Goal: Task Accomplishment & Management: Complete application form

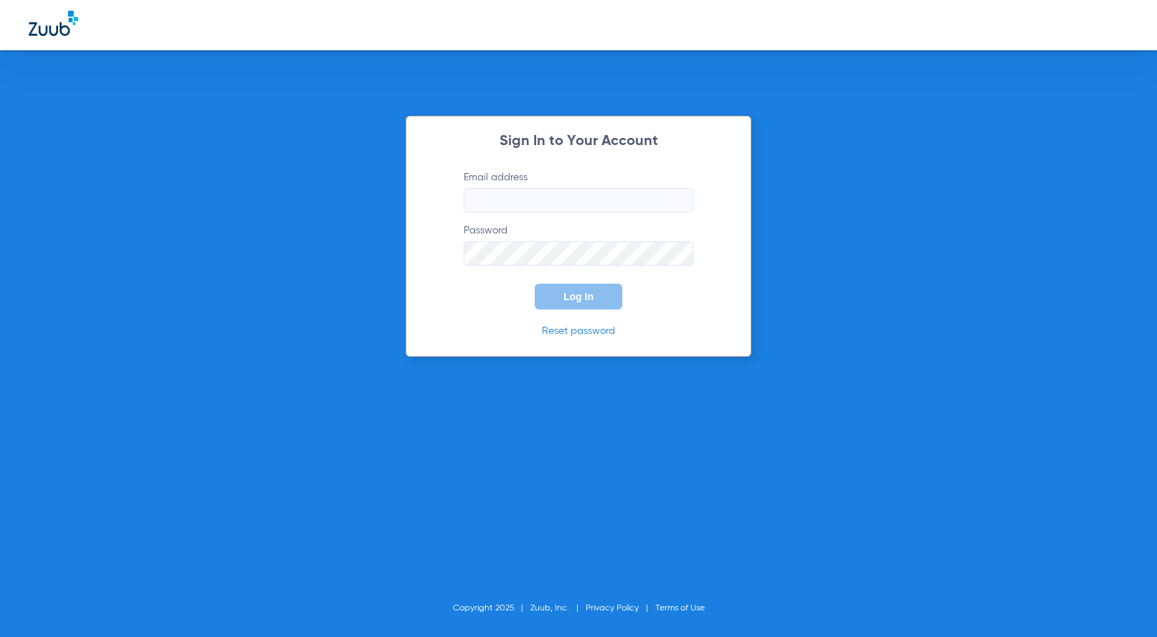
type input "[EMAIL_ADDRESS][DOMAIN_NAME]"
click at [589, 304] on button "Log In" at bounding box center [579, 297] width 88 height 26
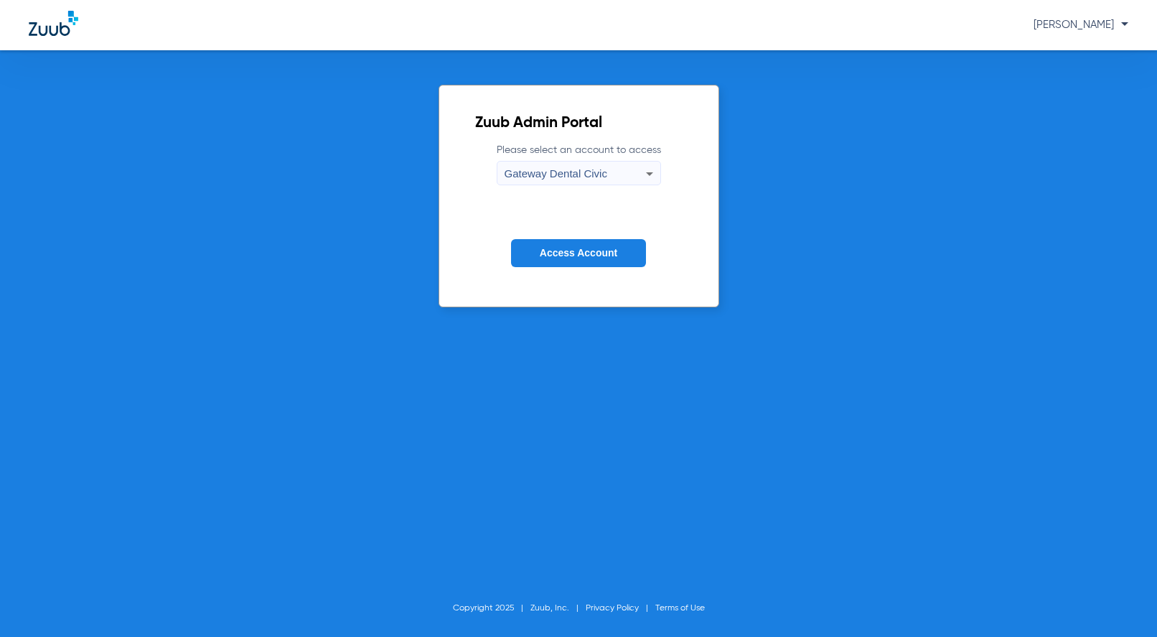
click at [568, 167] on div "Gateway Dental Civic" at bounding box center [575, 173] width 141 height 24
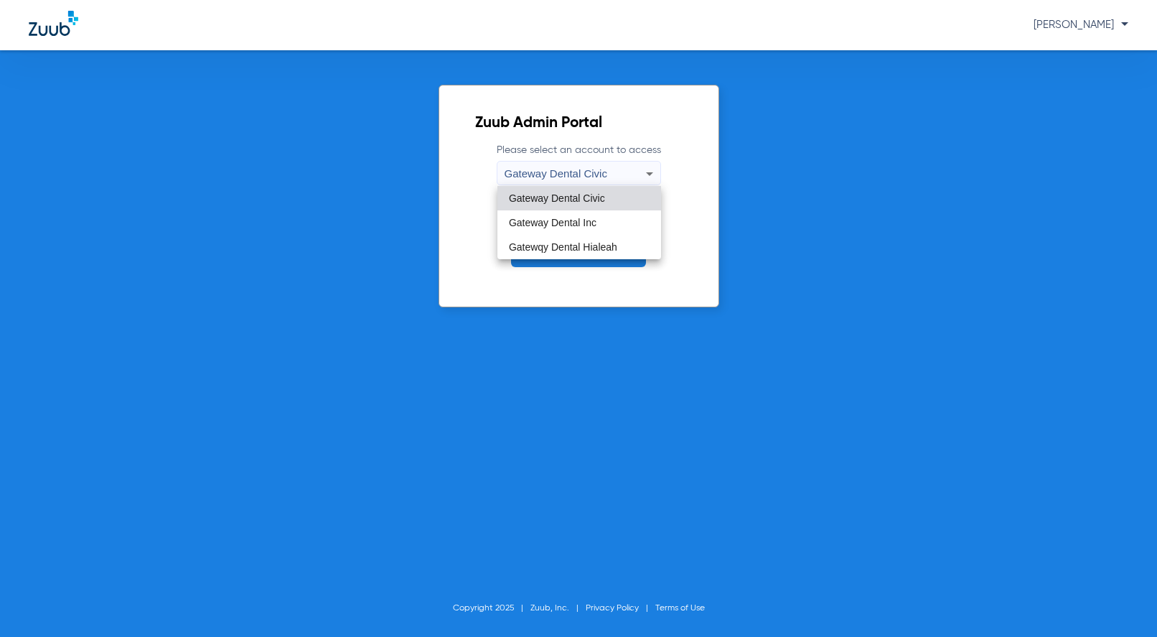
drag, startPoint x: 577, startPoint y: 203, endPoint x: 571, endPoint y: 246, distance: 43.5
click at [577, 203] on span "Gateway Dental Civic" at bounding box center [557, 198] width 96 height 10
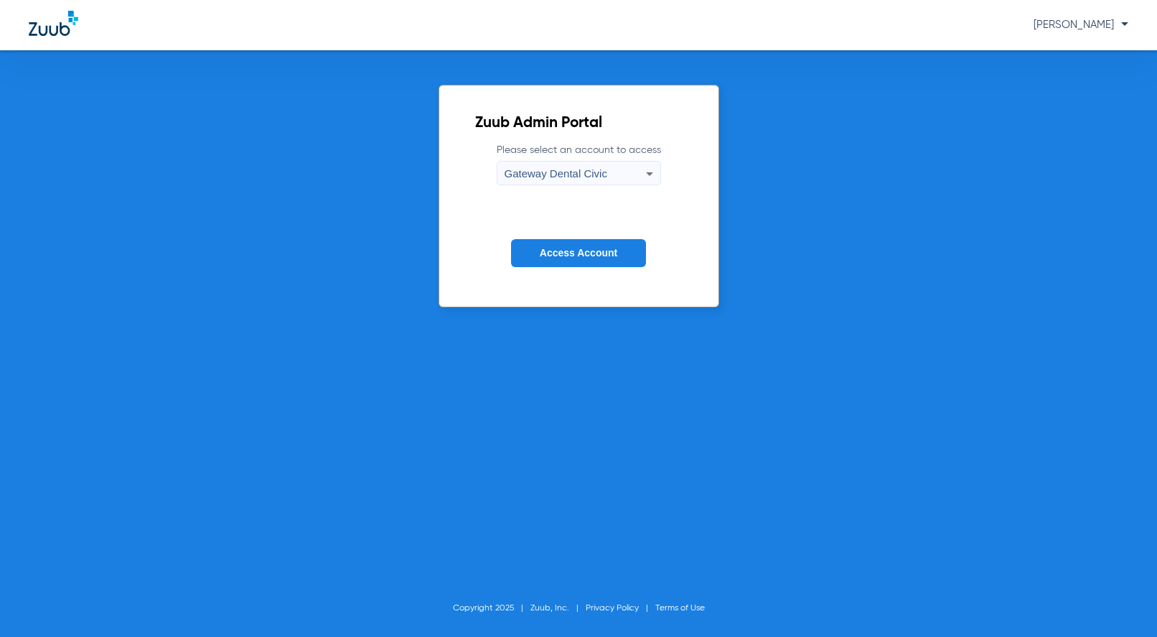
click at [569, 254] on span "Access Account" at bounding box center [579, 252] width 78 height 11
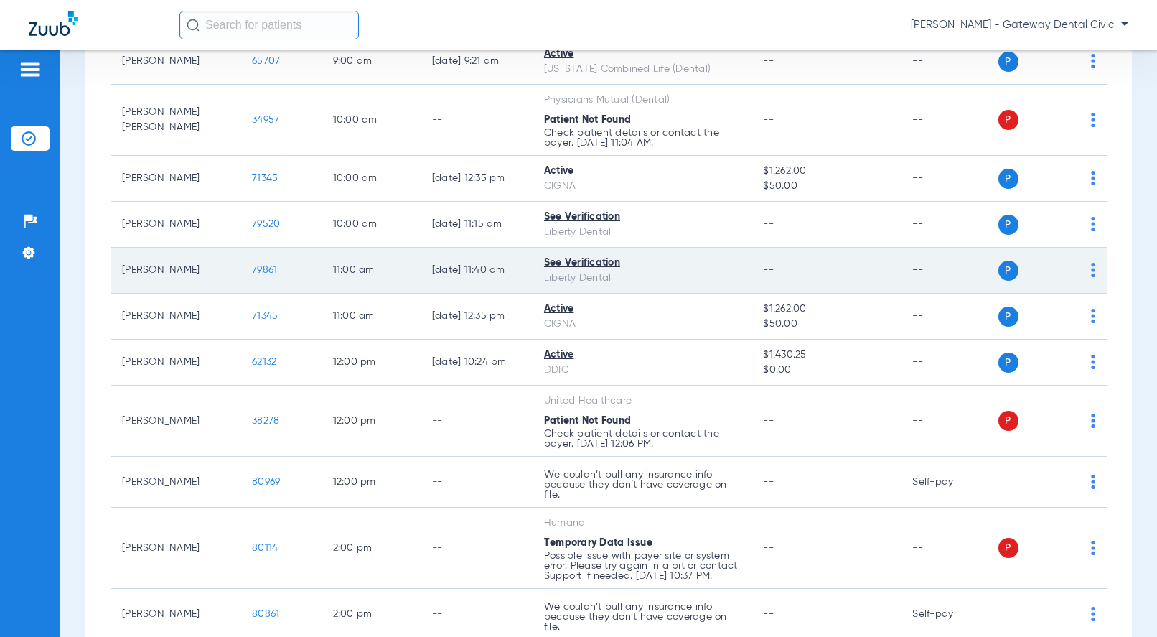
scroll to position [344, 0]
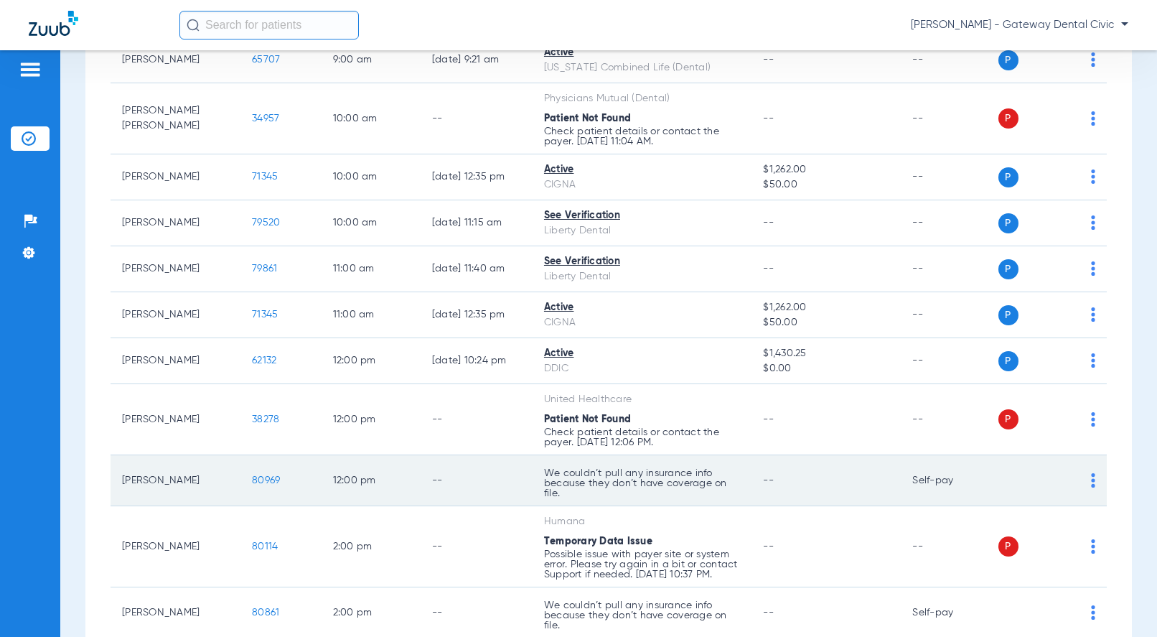
click at [258, 477] on span "80969" at bounding box center [266, 480] width 28 height 10
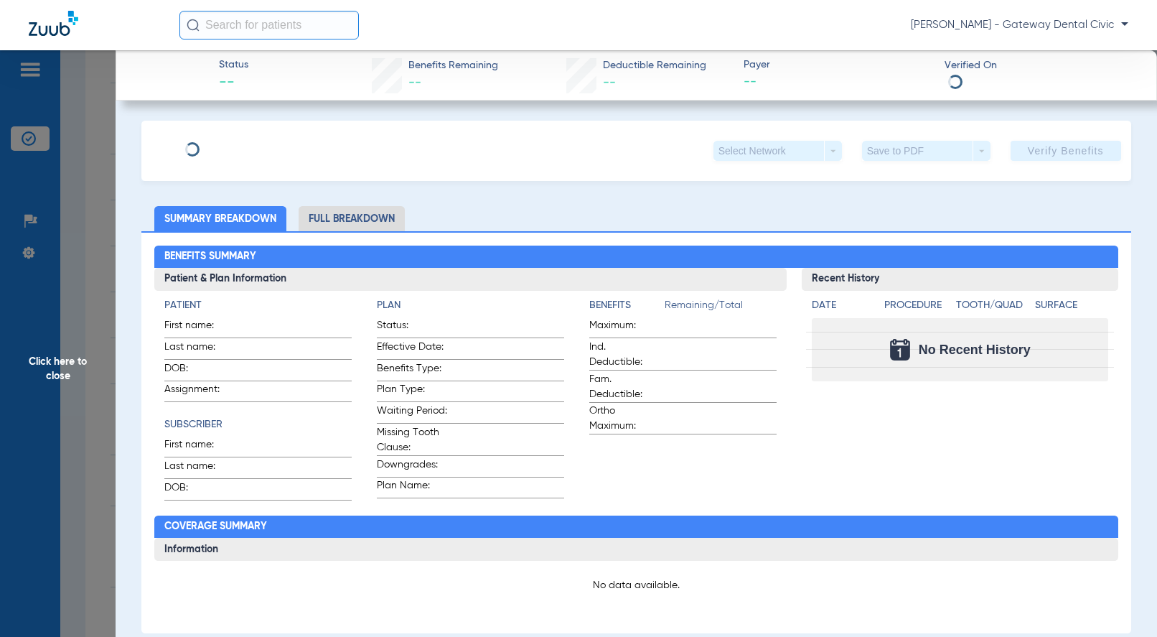
type input "[PERSON_NAME]"
type input "[GEOGRAPHIC_DATA]"
type input "[DATE]"
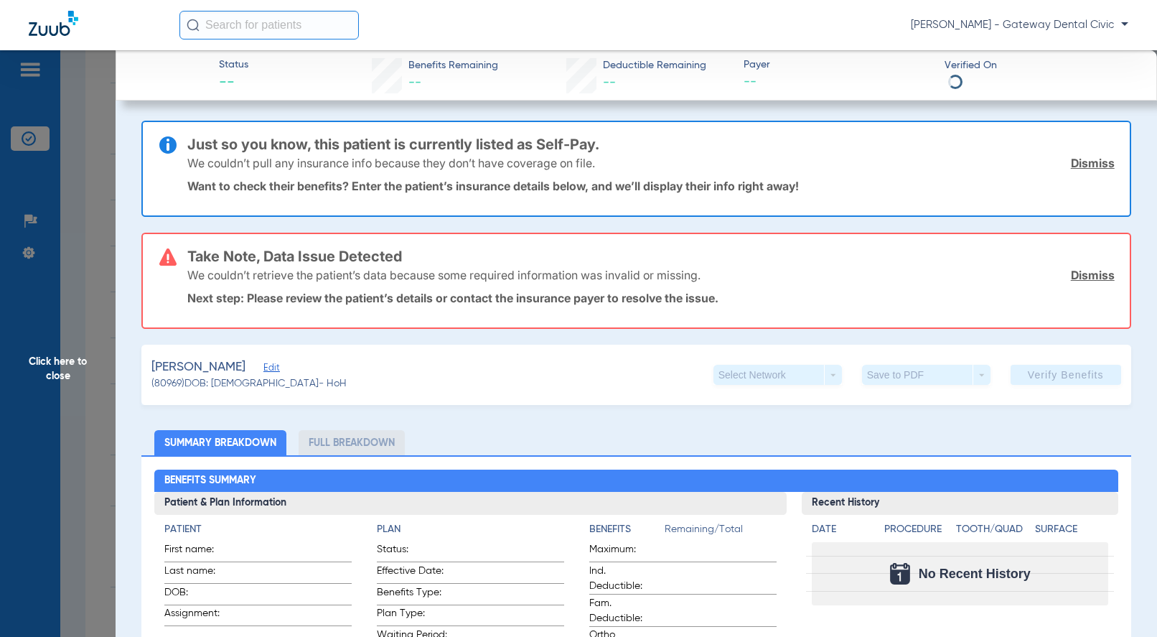
click at [276, 370] on span "Edit" at bounding box center [269, 369] width 13 height 14
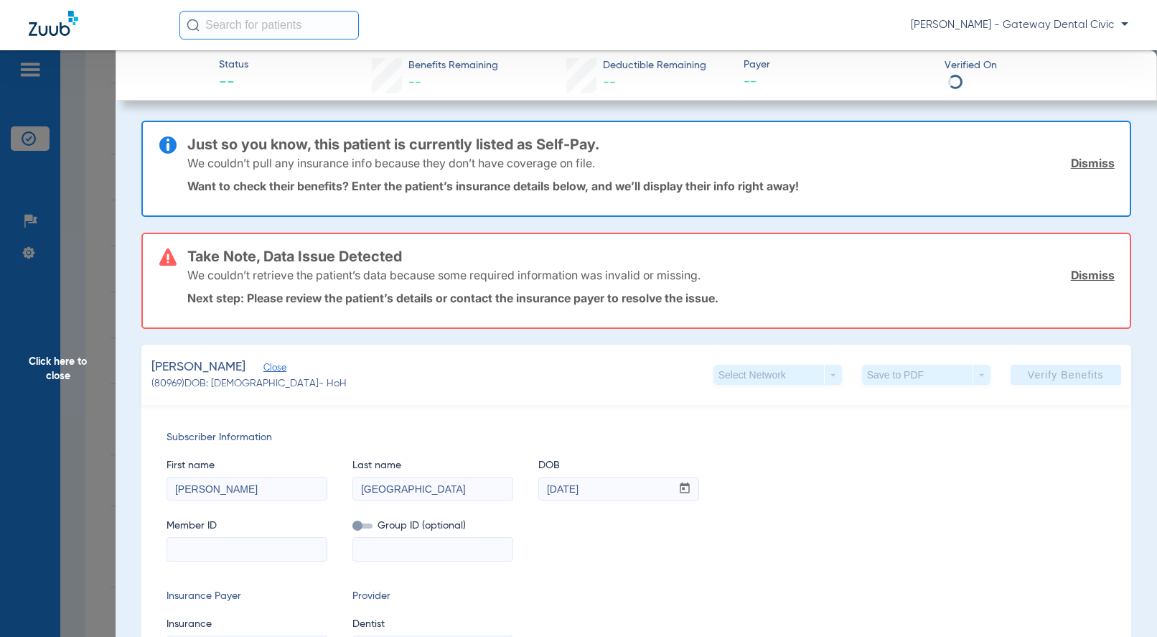
click at [175, 547] on input at bounding box center [246, 549] width 159 height 23
paste input "126092451501"
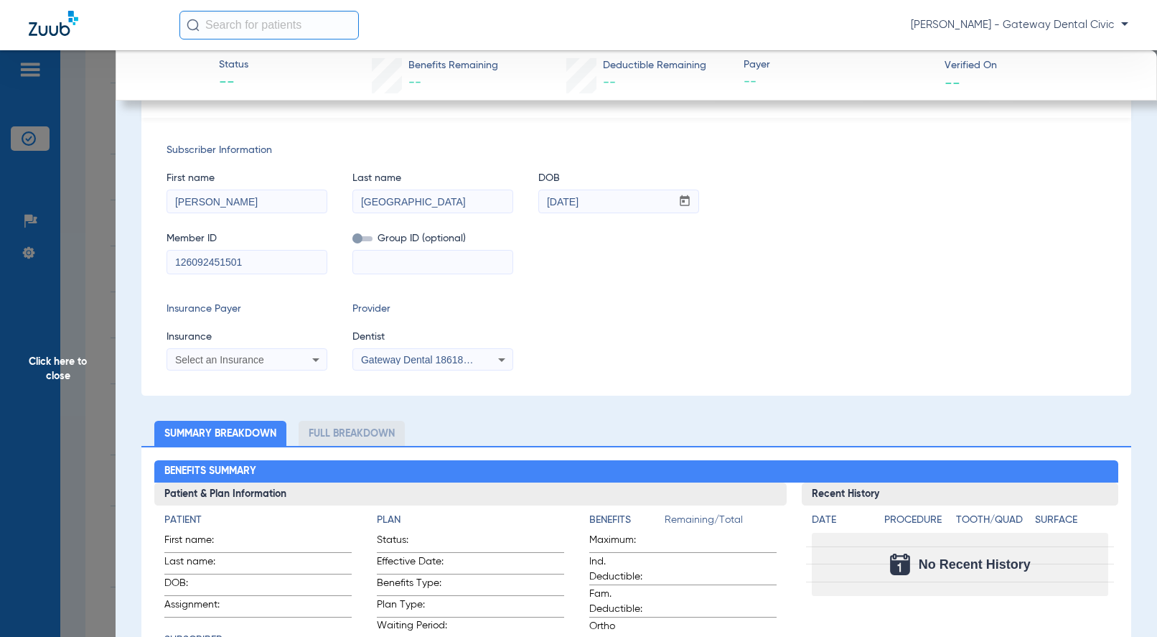
type input "126092451501"
click at [208, 357] on span "Select an Insurance" at bounding box center [219, 359] width 89 height 11
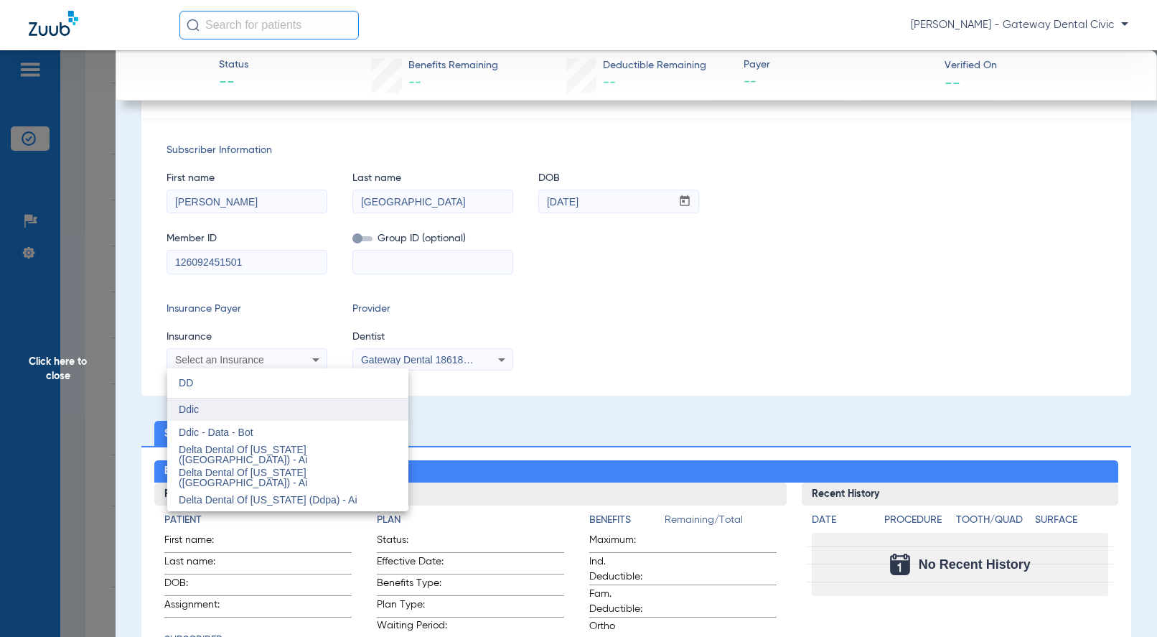
type input "DD"
click at [219, 419] on mat-option "Ddic" at bounding box center [287, 409] width 241 height 23
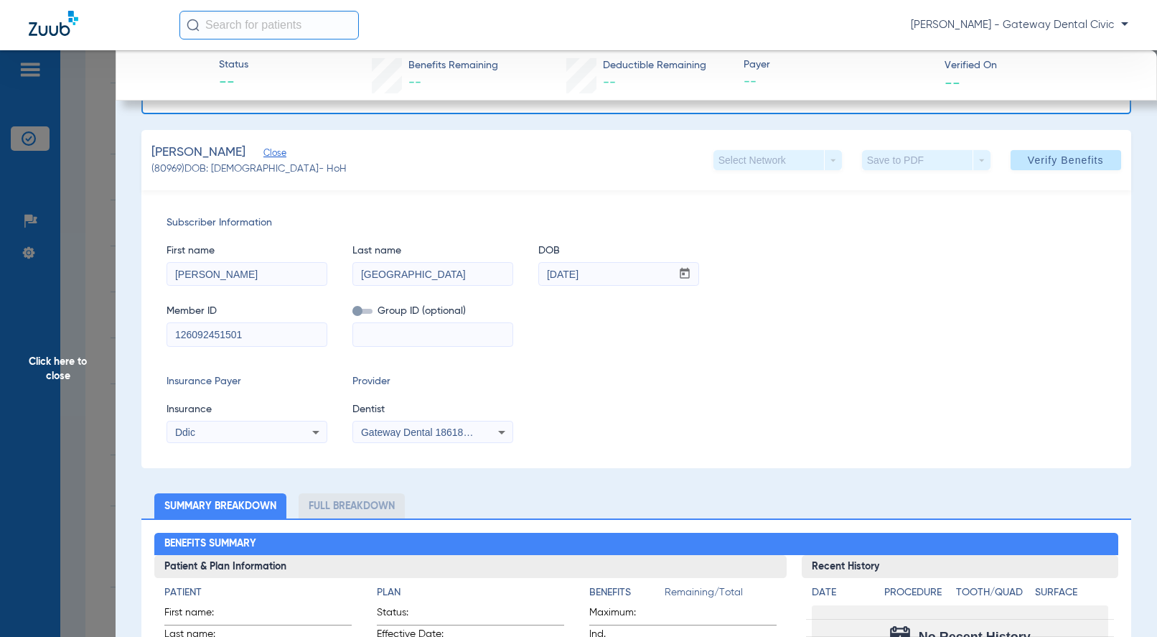
scroll to position [0, 0]
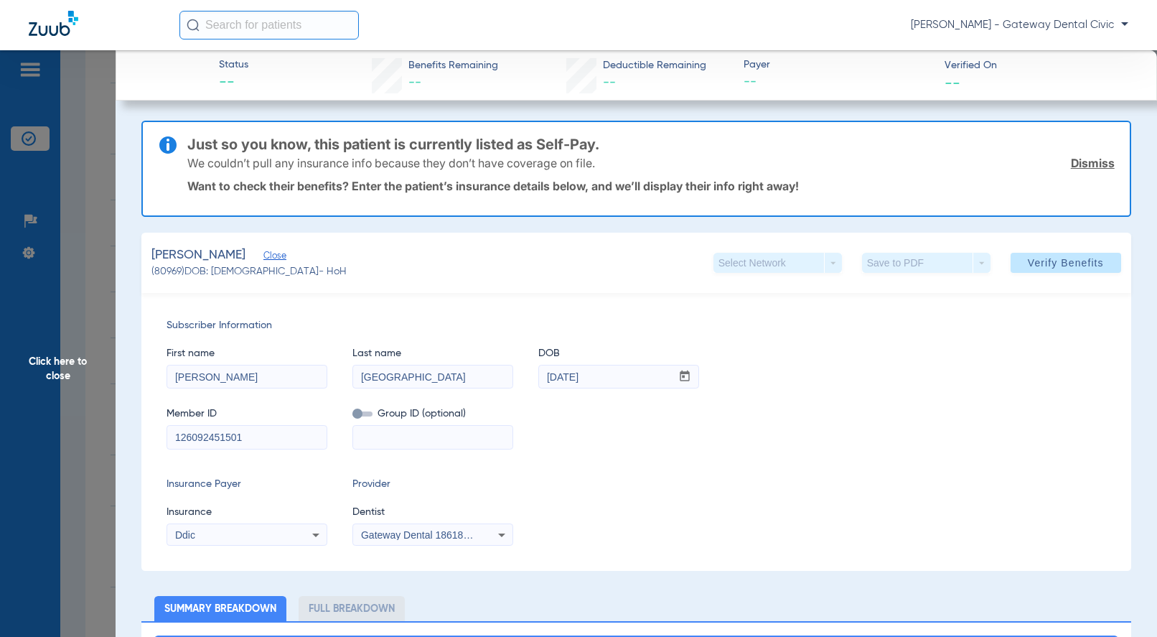
click at [70, 357] on span "Click here to close" at bounding box center [58, 368] width 116 height 637
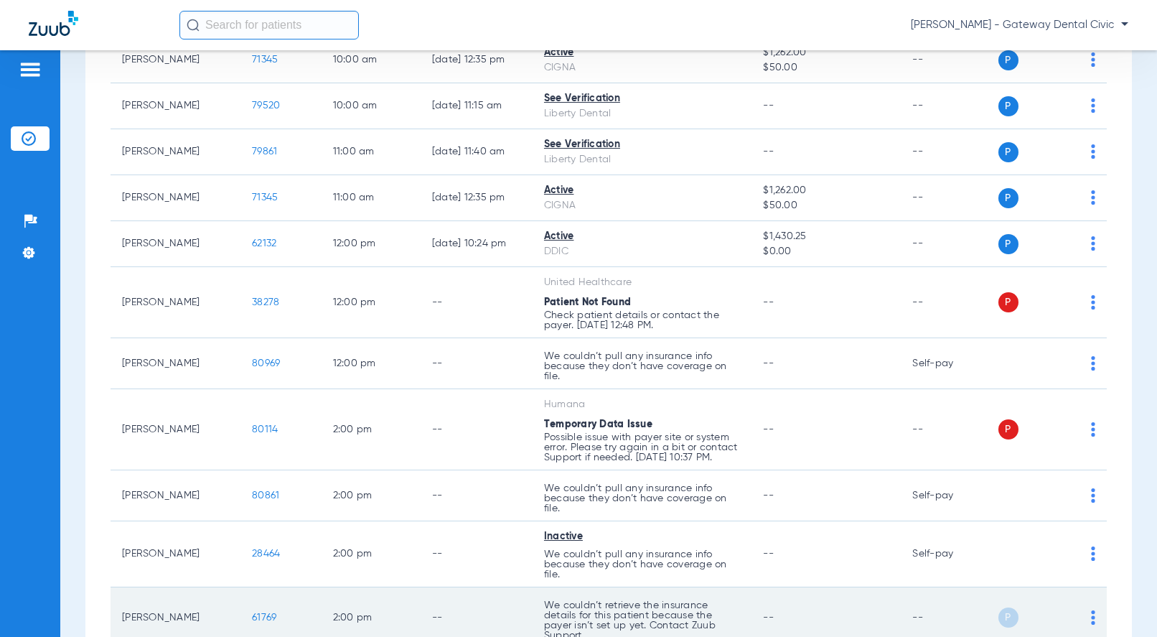
scroll to position [487, 0]
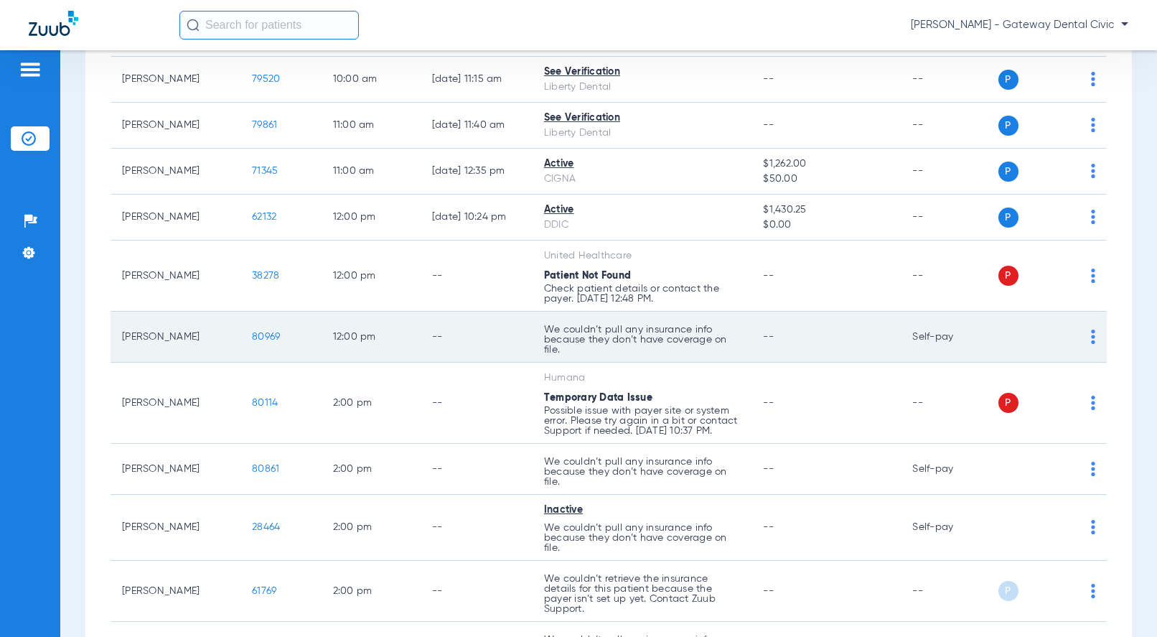
click at [259, 334] on span "80969" at bounding box center [266, 337] width 28 height 10
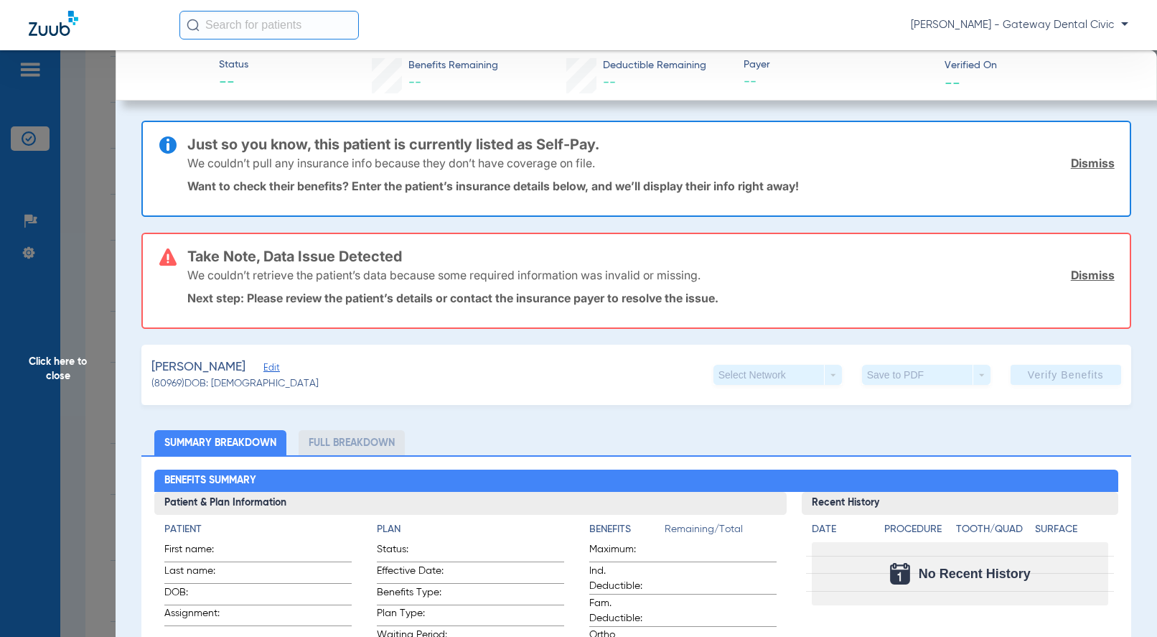
click at [260, 364] on div "METZ, ABRAHAM Edit" at bounding box center [234, 367] width 167 height 18
click at [271, 366] on span "Edit" at bounding box center [269, 369] width 13 height 14
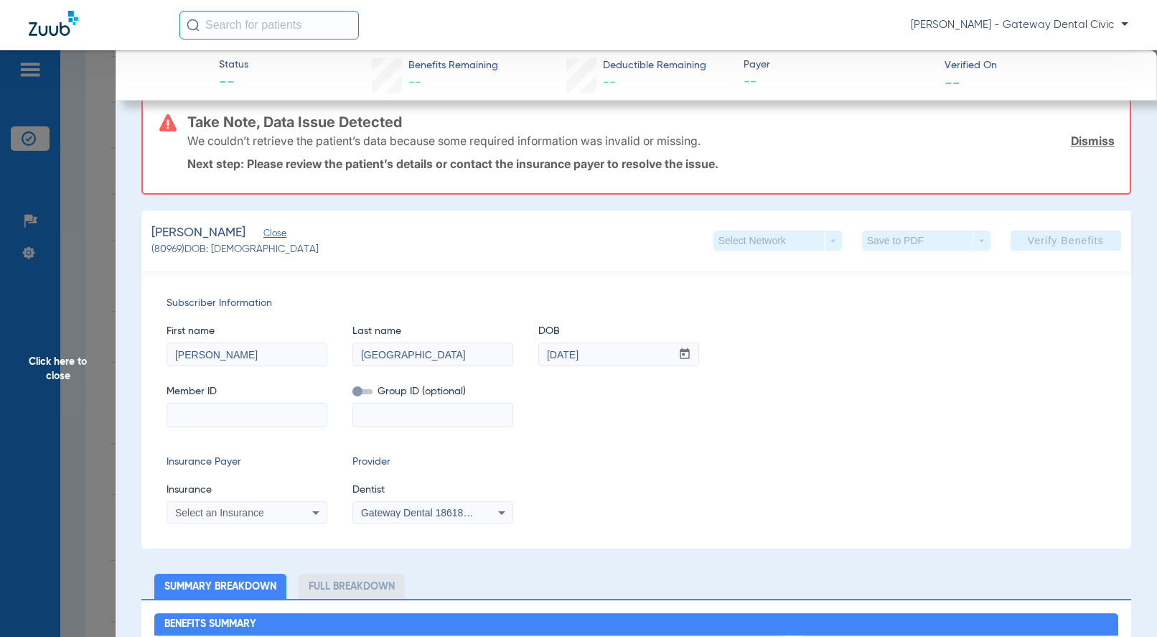
scroll to position [287, 0]
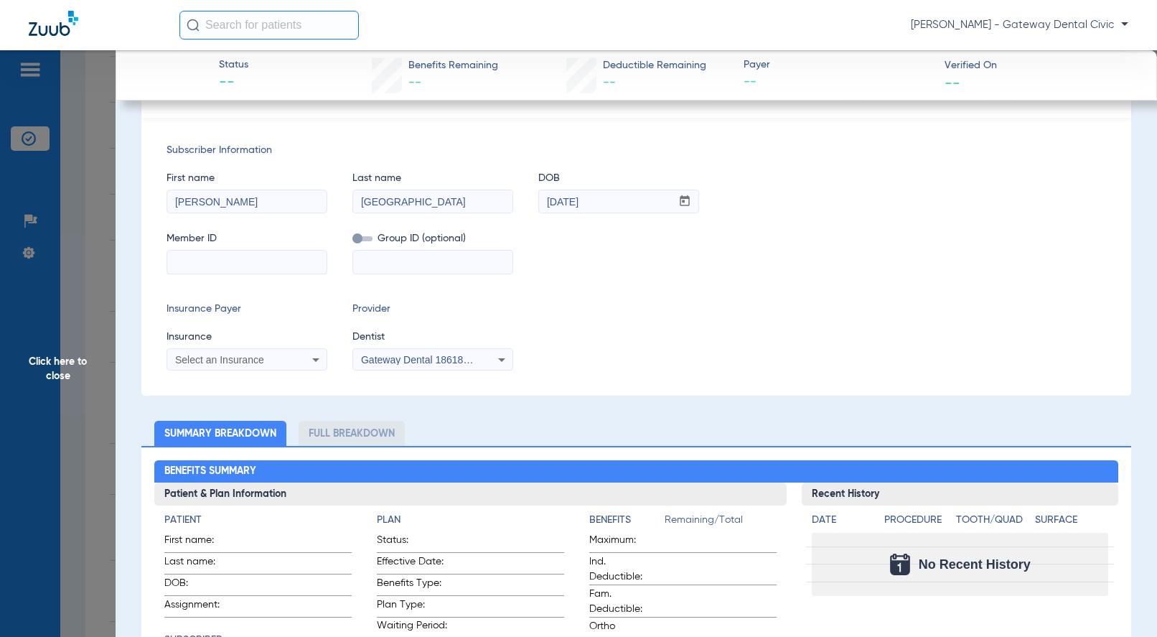
click at [60, 383] on span "Click here to close" at bounding box center [58, 368] width 116 height 637
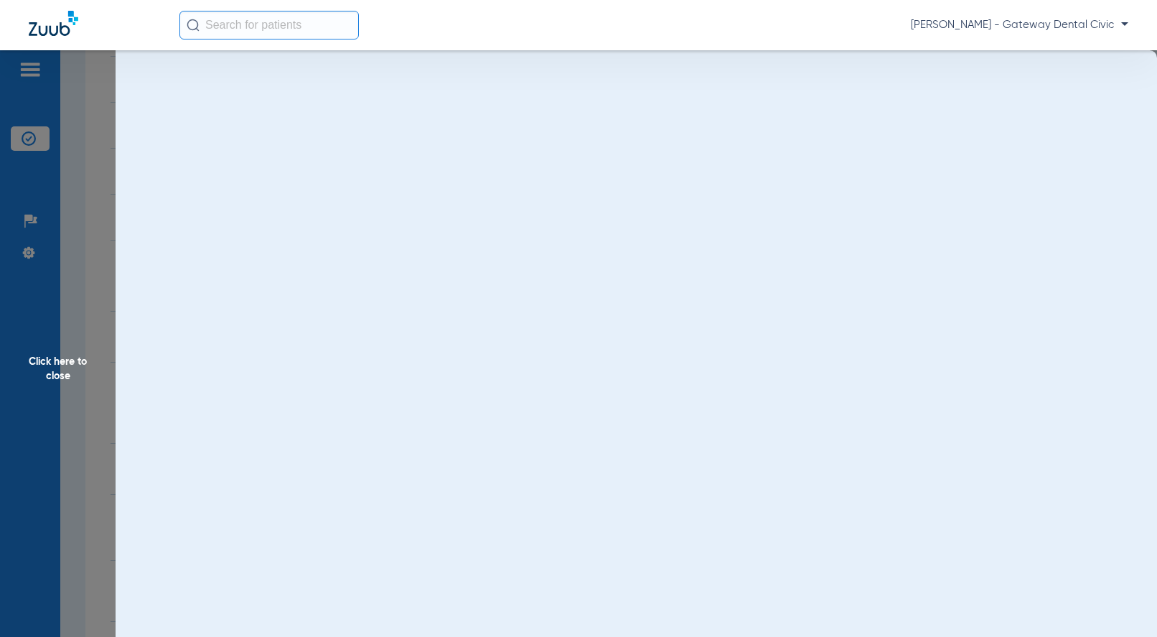
scroll to position [0, 0]
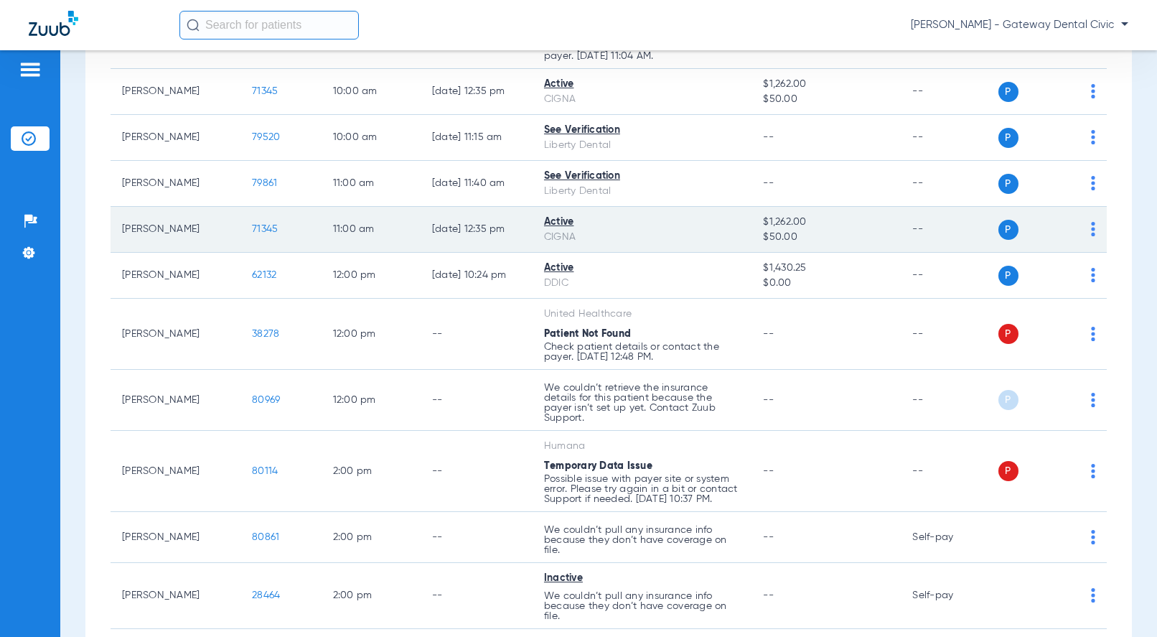
scroll to position [431, 0]
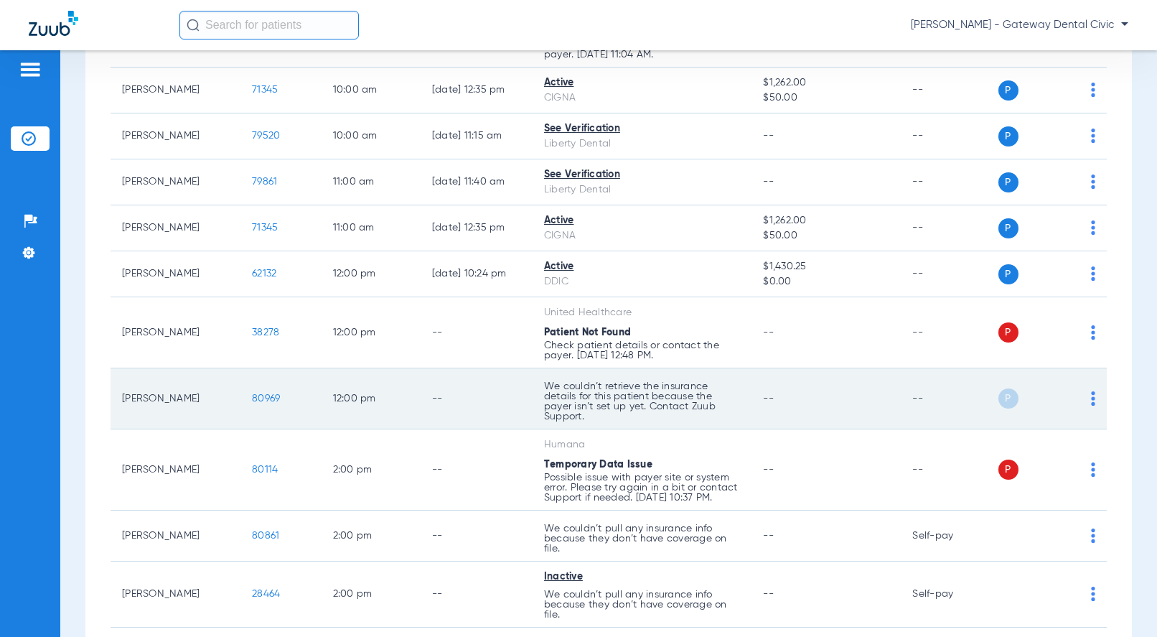
click at [257, 398] on span "80969" at bounding box center [266, 398] width 28 height 10
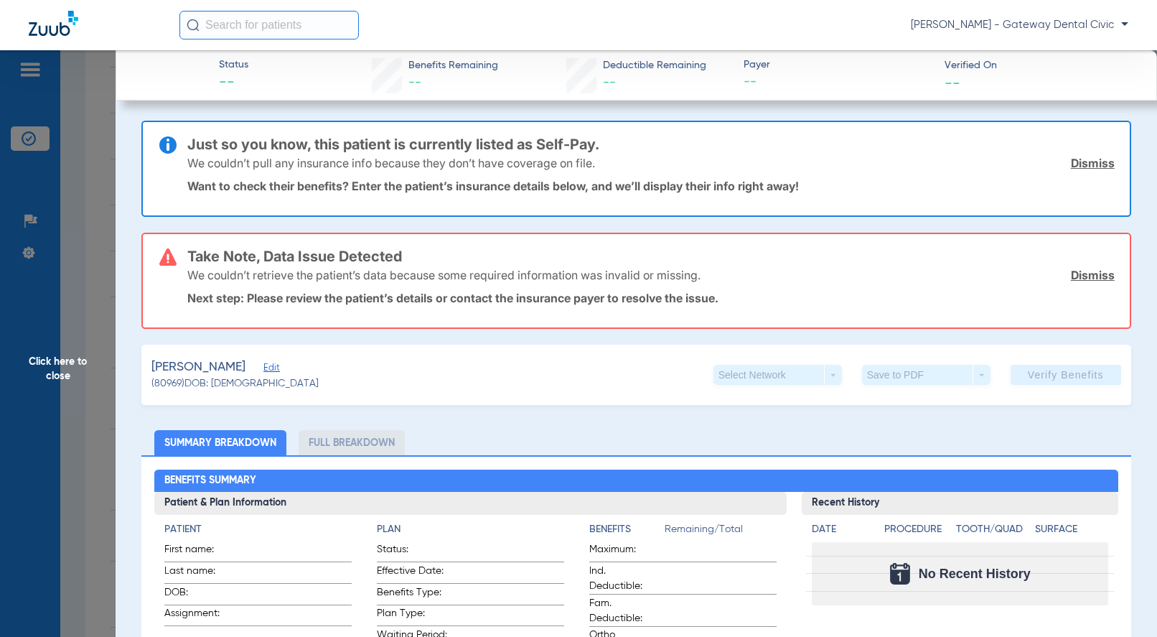
click at [273, 366] on span "Edit" at bounding box center [269, 369] width 13 height 14
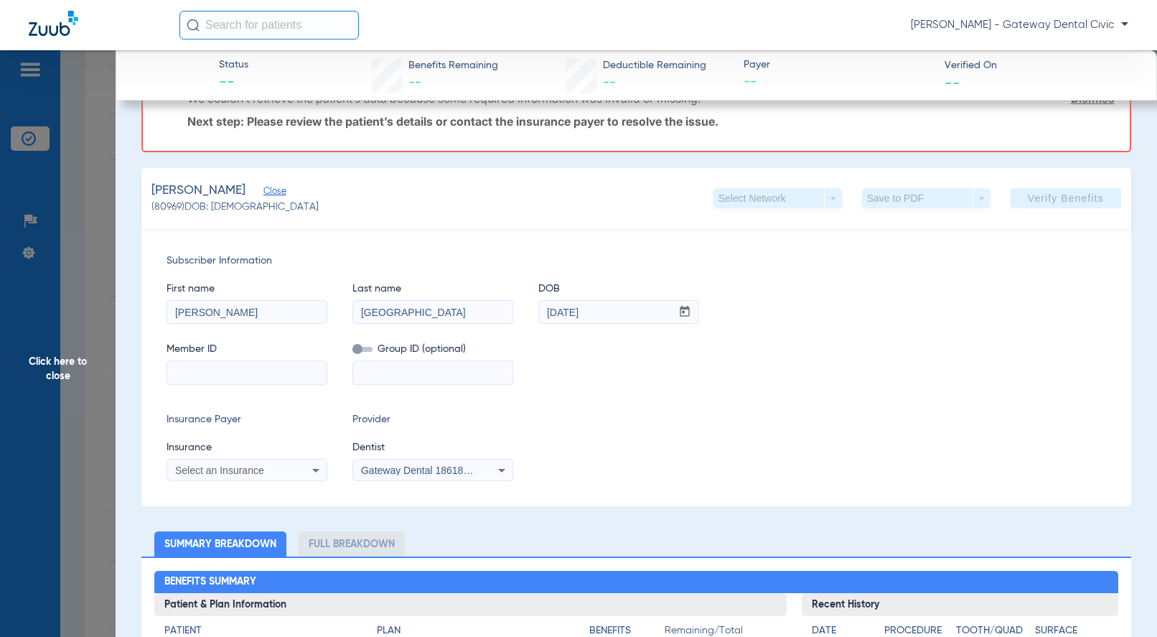
scroll to position [144, 0]
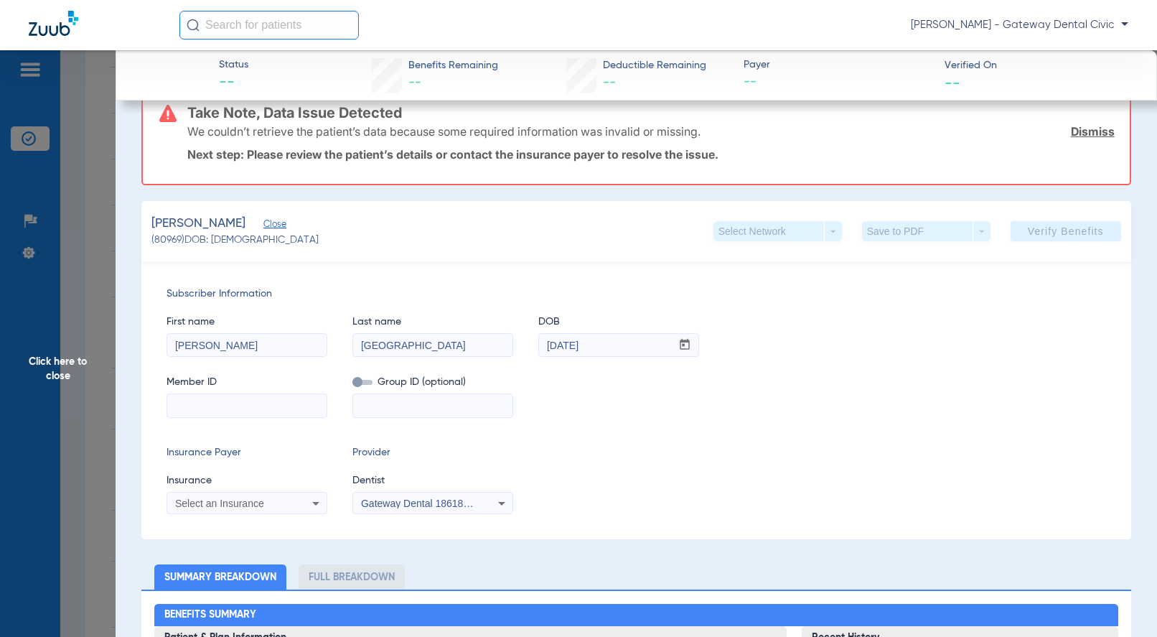
click at [182, 405] on input at bounding box center [246, 405] width 159 height 23
paste input "03463-02101"
type input "03463-02101"
drag, startPoint x: 256, startPoint y: 408, endPoint x: 159, endPoint y: 399, distance: 97.3
click at [154, 408] on div "Subscriber Information First name ABRAHAM Last name METZ DOB mm / dd / yyyy 10/…" at bounding box center [635, 400] width 989 height 278
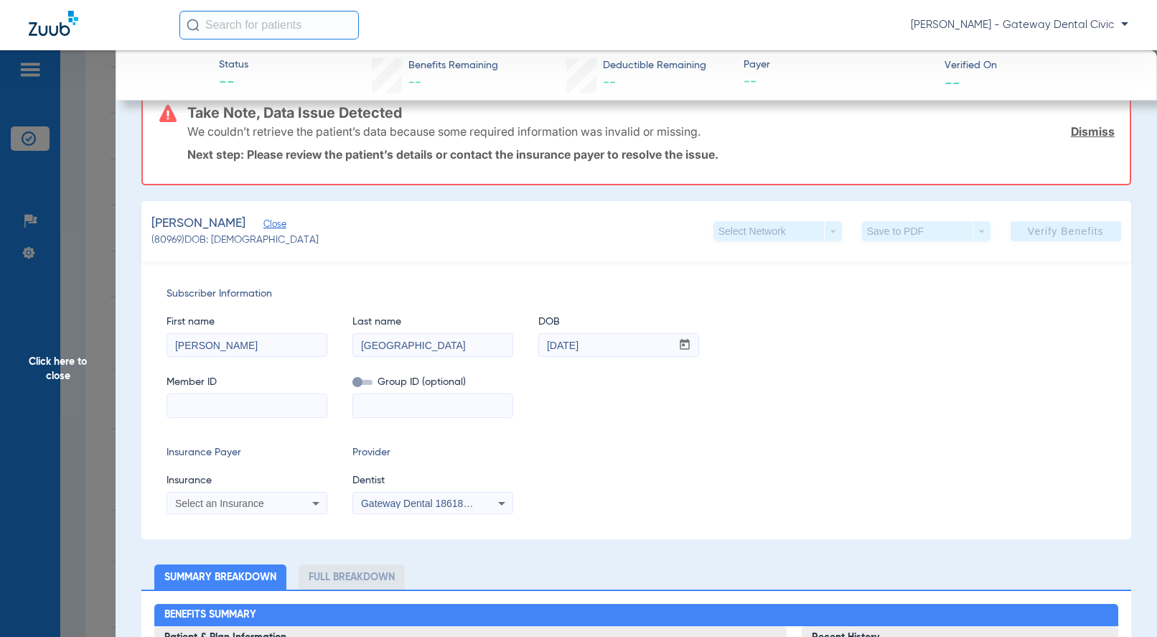
click at [413, 401] on input at bounding box center [432, 405] width 159 height 23
paste input "03463-02101"
type input "03463-02101"
click at [224, 403] on input at bounding box center [246, 405] width 159 height 23
paste input "004169226501"
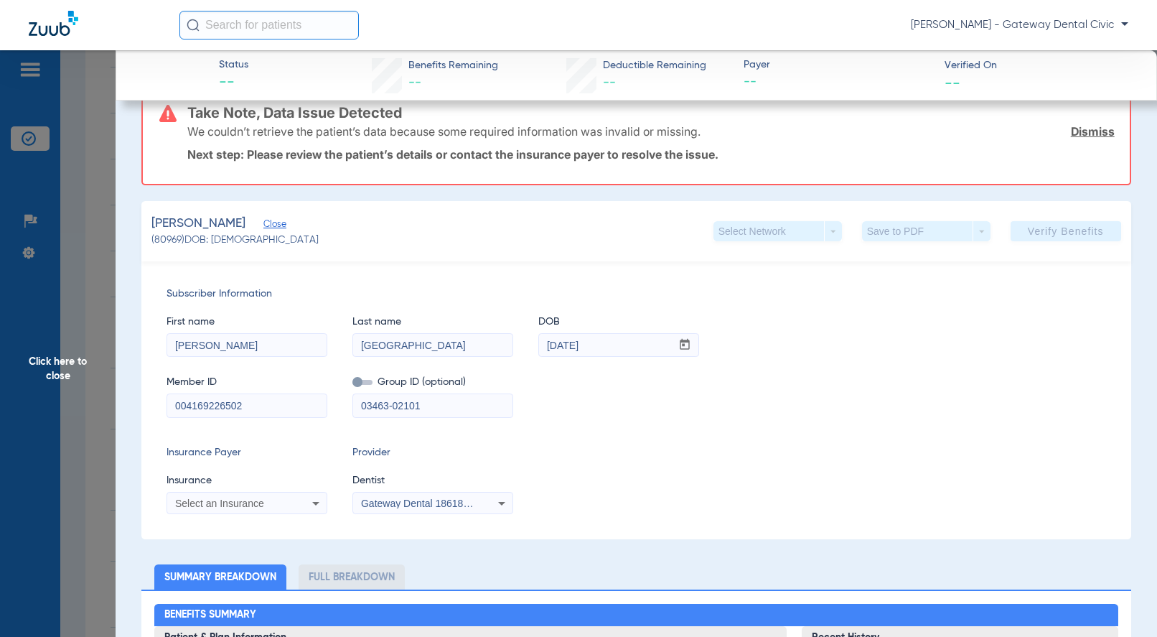
type input "004169226502"
click at [278, 507] on div "Select an Insurance" at bounding box center [233, 503] width 116 height 10
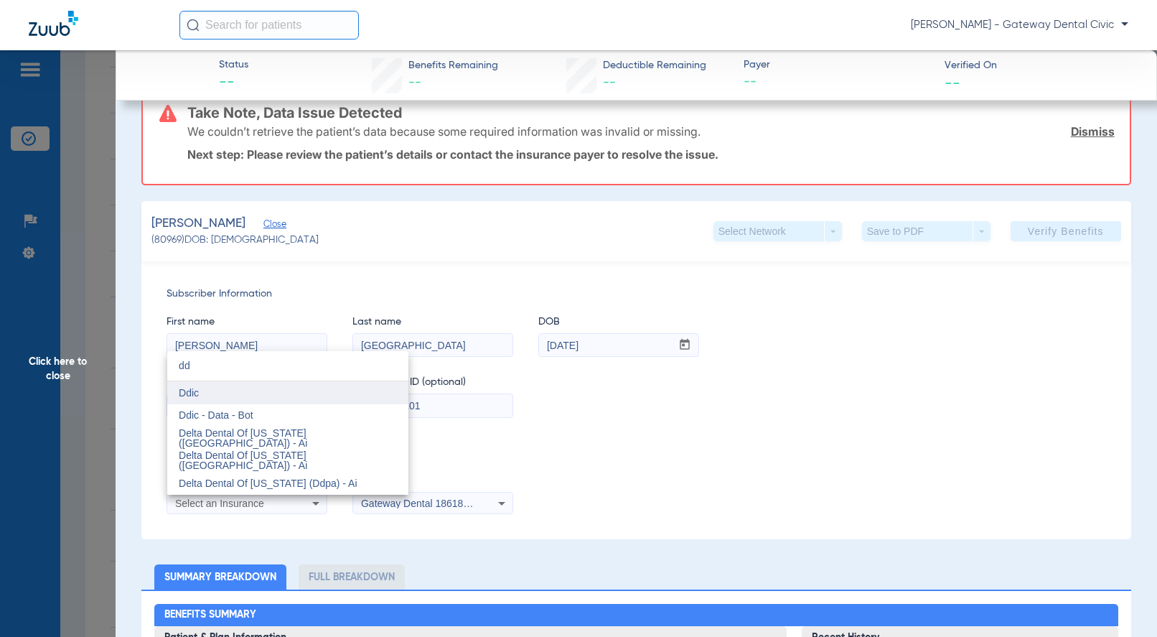
type input "dd"
click at [212, 399] on mat-option "Ddic" at bounding box center [287, 392] width 241 height 23
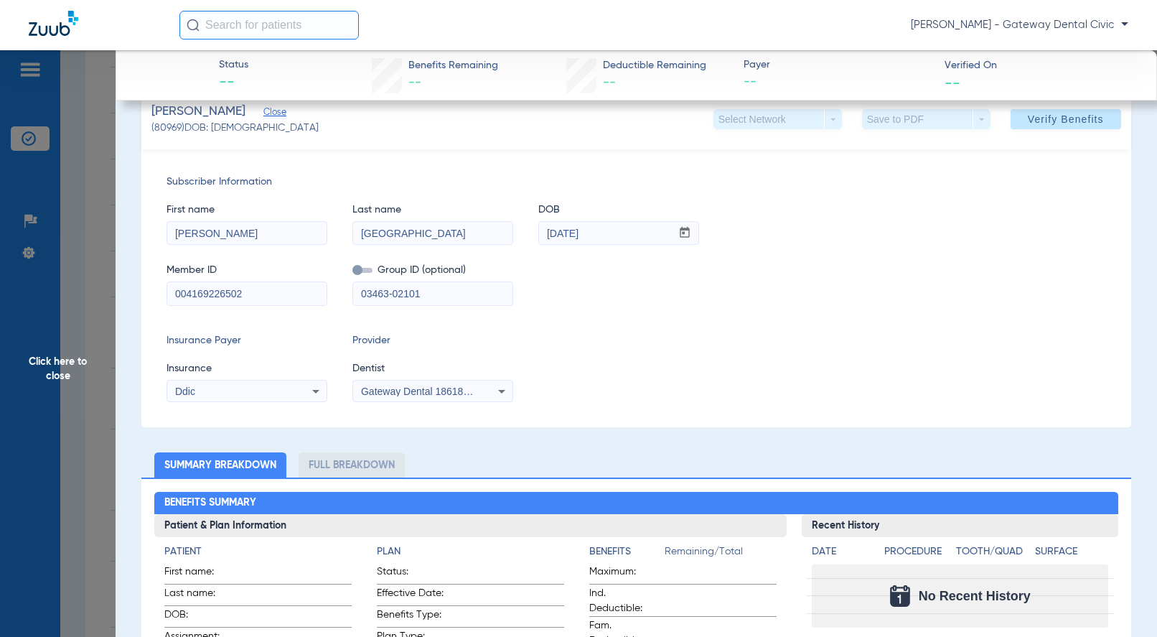
click at [428, 400] on div "Subscriber Information First name ABRAHAM Last name METZ DOB mm / dd / yyyy 10/…" at bounding box center [635, 288] width 989 height 278
click at [429, 390] on span "Gateway Dental 1861834905" at bounding box center [426, 390] width 130 height 11
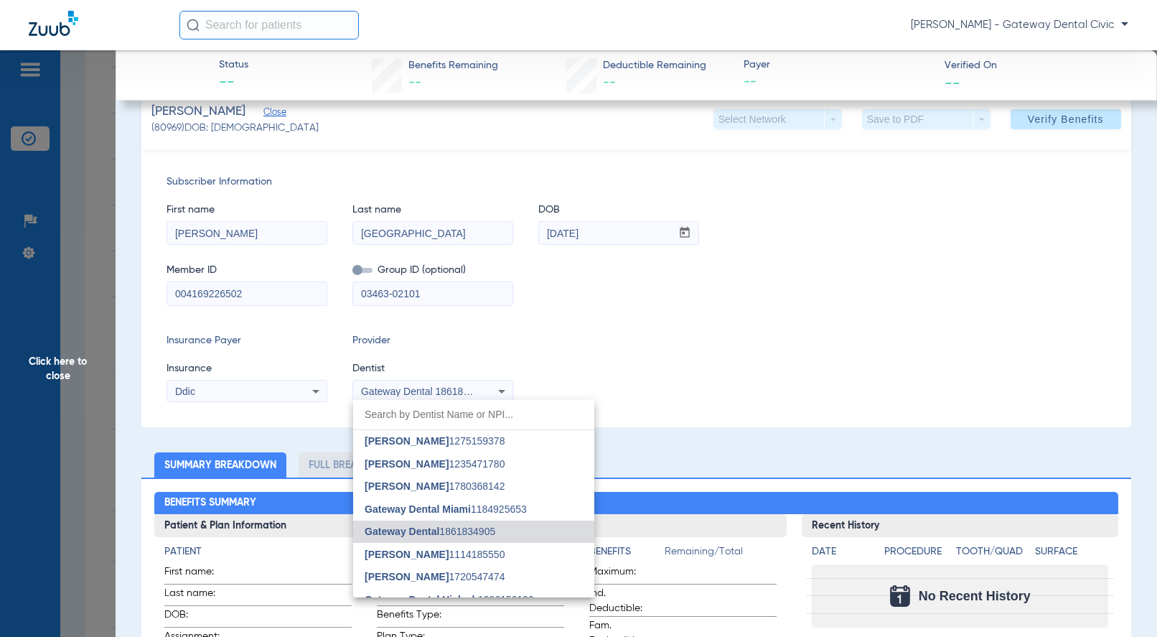
scroll to position [59, 0]
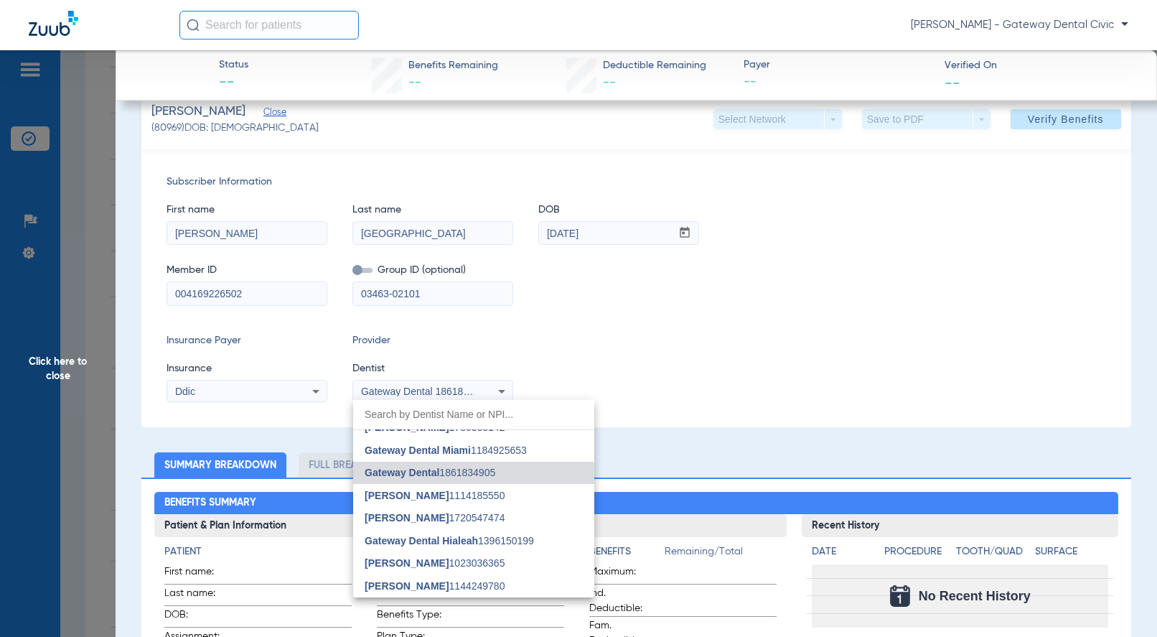
click at [418, 553] on mat-option "Pablo Miranda 1023036365" at bounding box center [473, 563] width 241 height 23
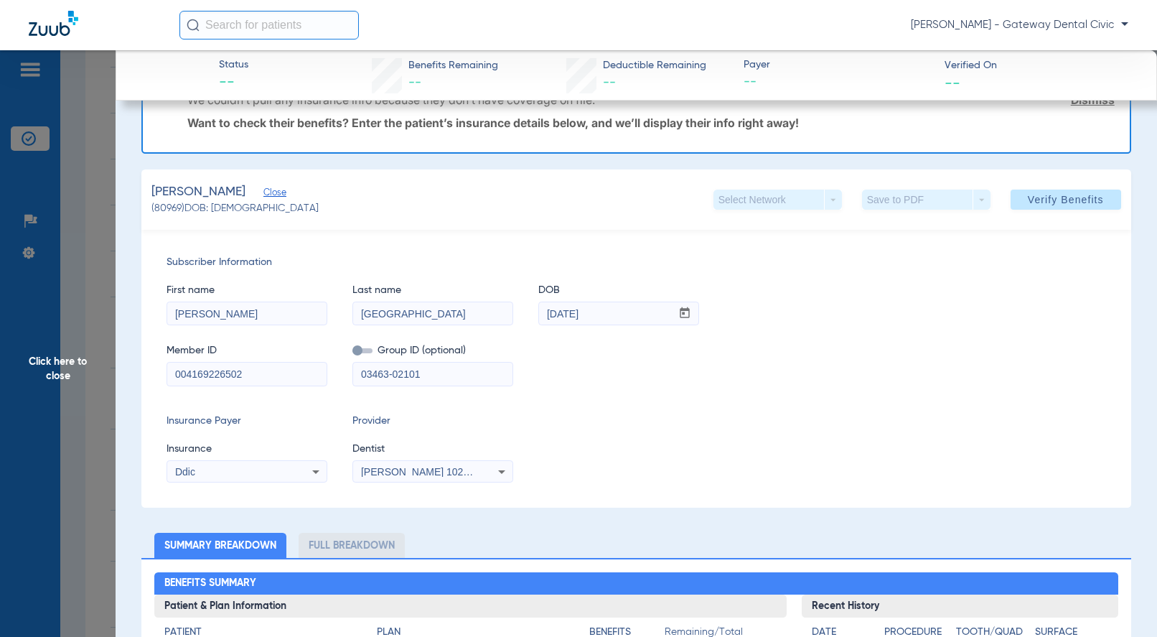
scroll to position [0, 0]
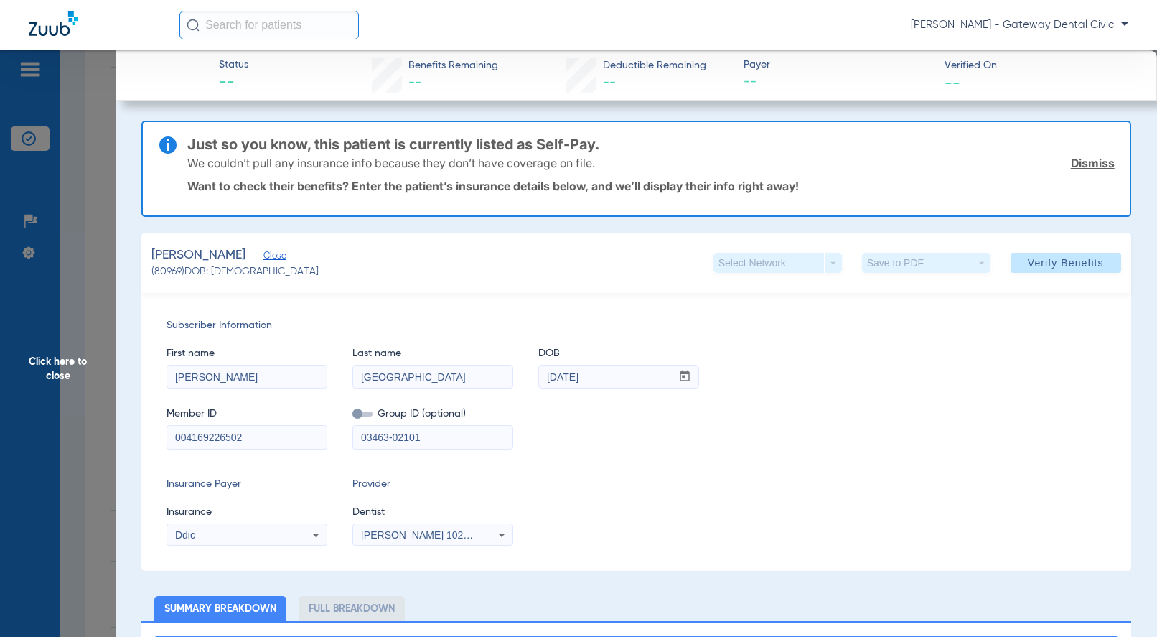
click at [360, 414] on span at bounding box center [362, 413] width 20 height 5
click at [352, 416] on input "checkbox" at bounding box center [352, 416] width 0 height 0
click at [1028, 264] on span "Verify Benefits" at bounding box center [1066, 262] width 76 height 11
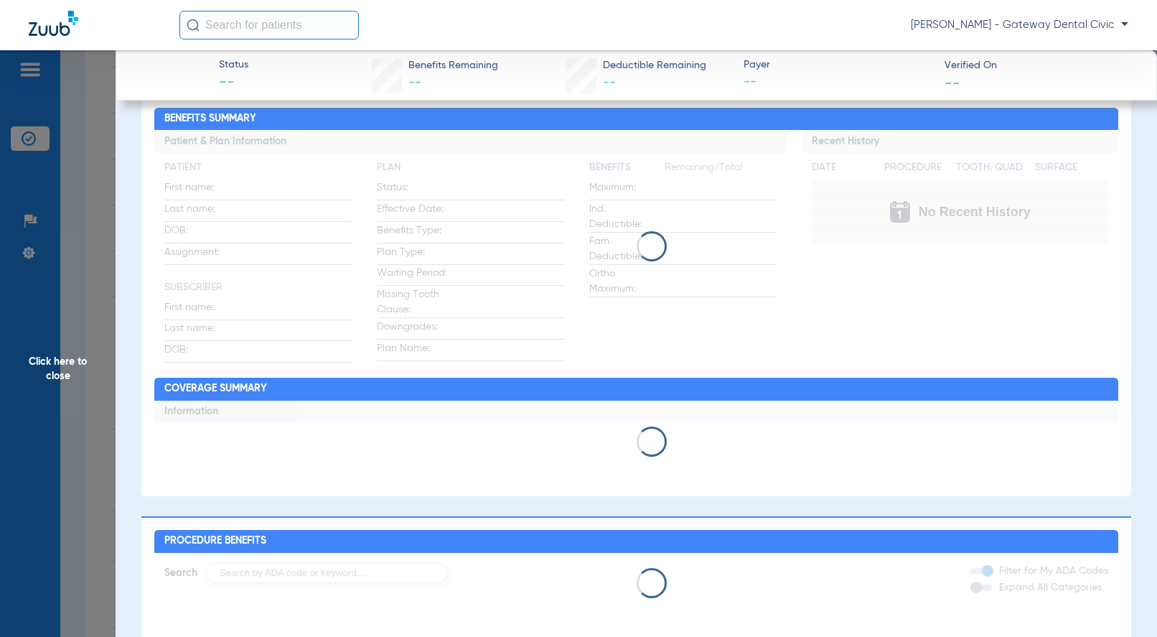
scroll to position [413, 0]
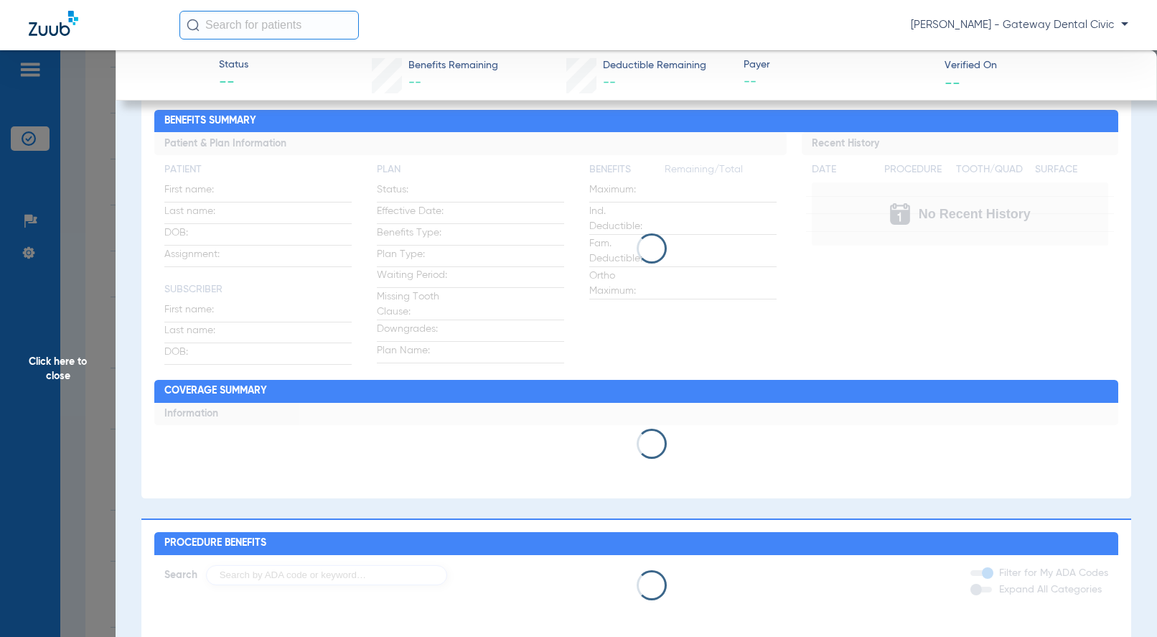
click at [62, 366] on span "Click here to close" at bounding box center [58, 368] width 116 height 637
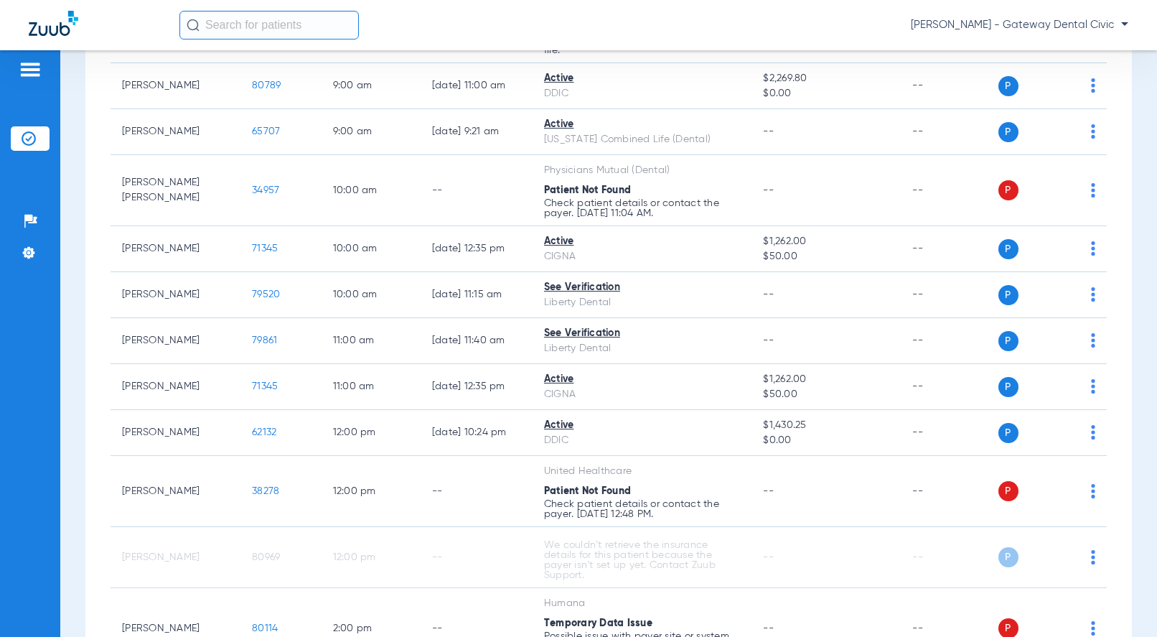
scroll to position [359, 0]
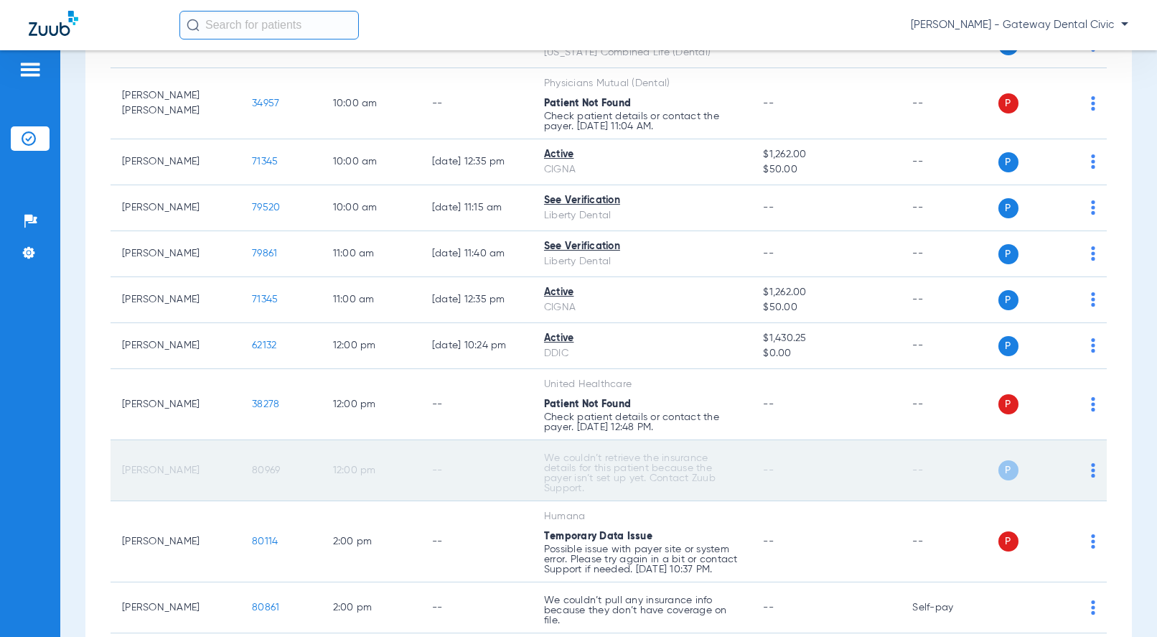
click at [258, 470] on span "80969" at bounding box center [266, 470] width 28 height 10
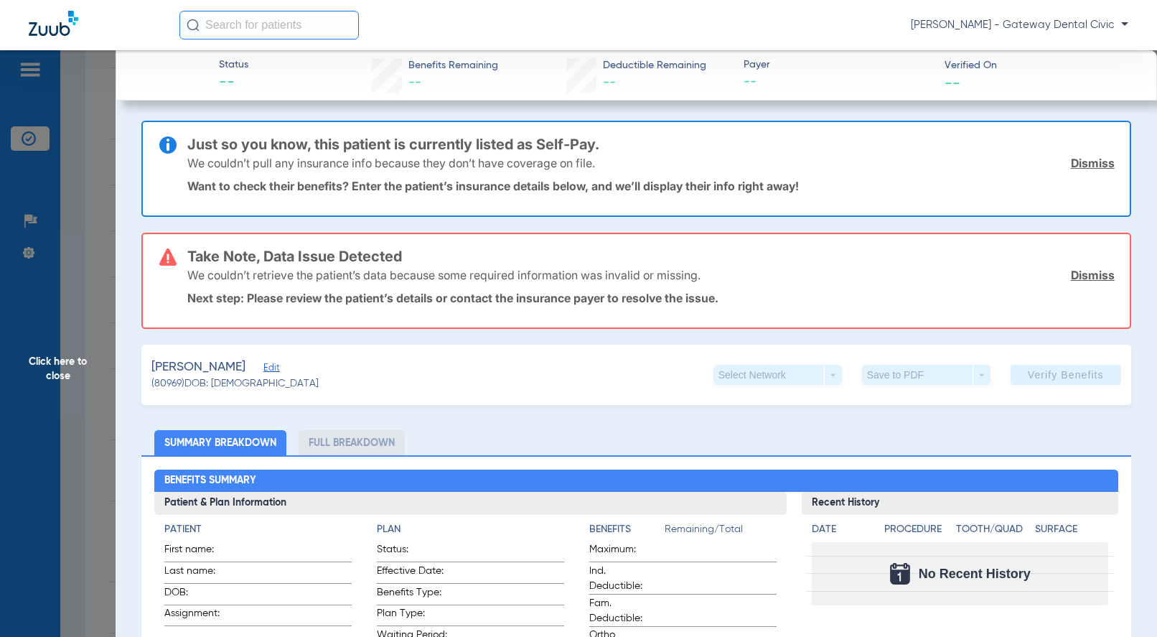
click at [273, 370] on span "Edit" at bounding box center [269, 369] width 13 height 14
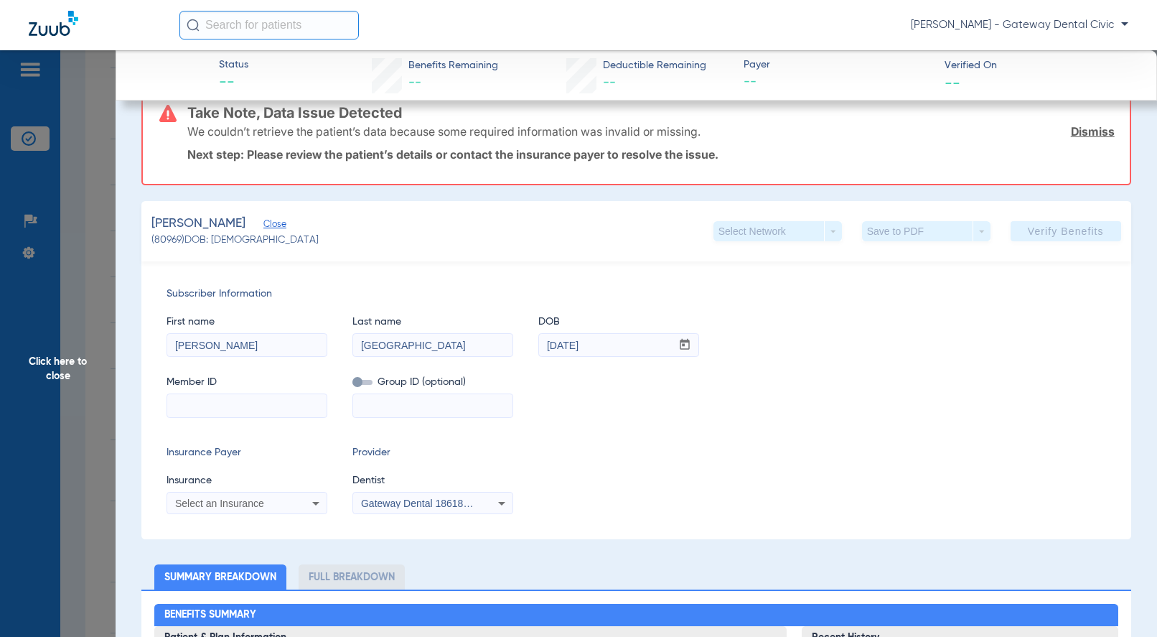
scroll to position [0, 0]
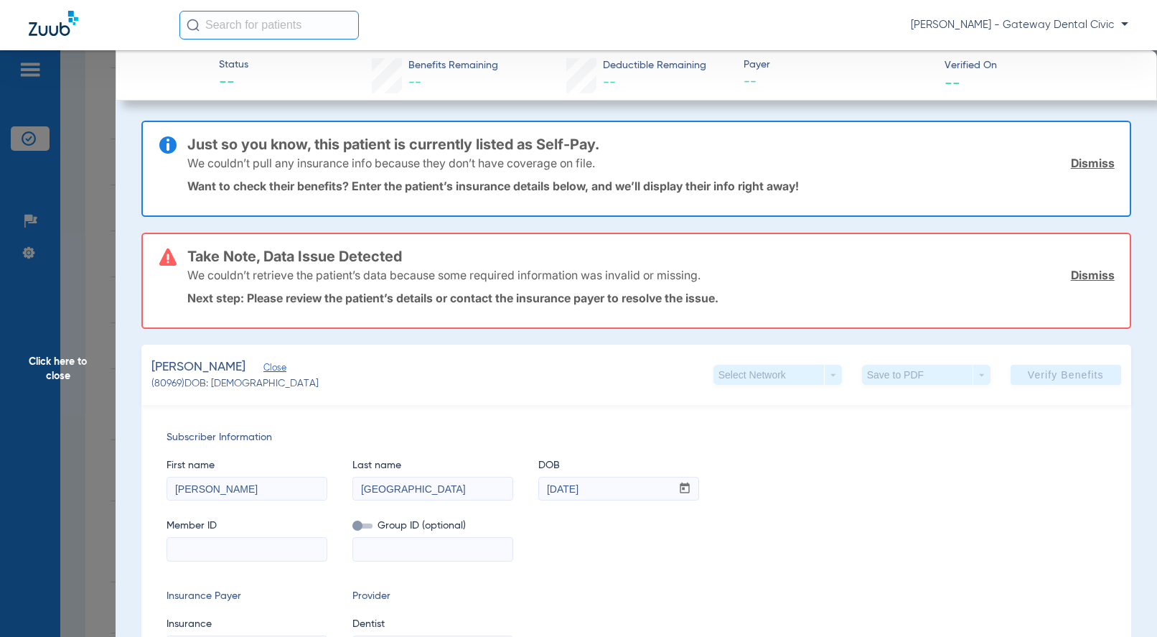
click at [75, 375] on span "Click here to close" at bounding box center [58, 368] width 116 height 637
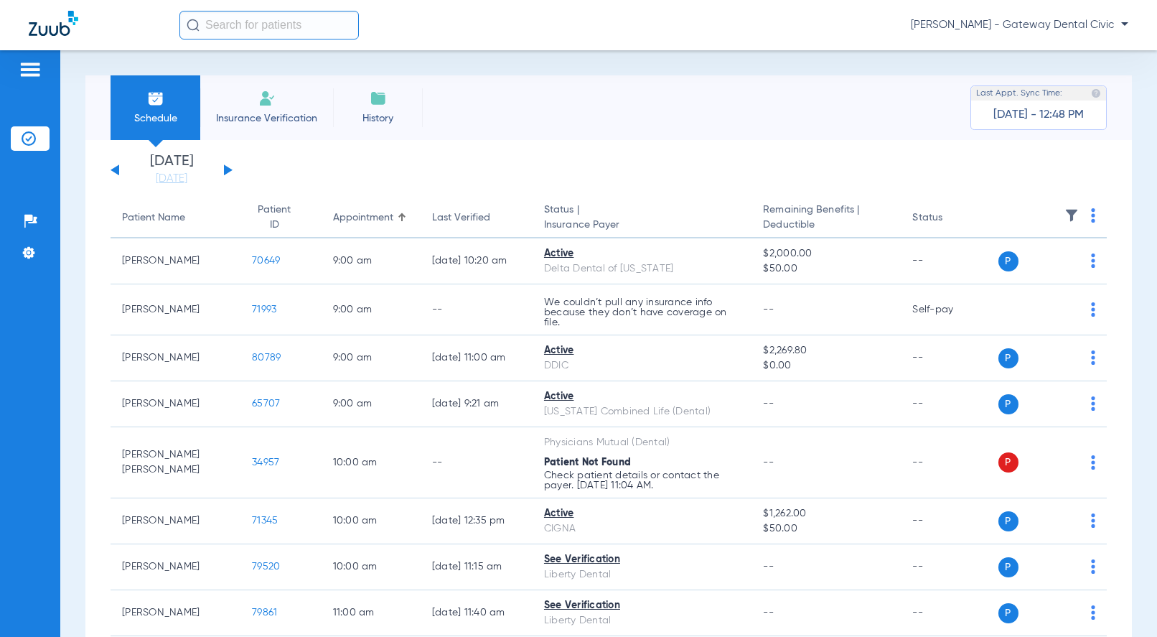
click at [1076, 27] on span "[PERSON_NAME] - Gateway Dental Civic" at bounding box center [1019, 25] width 217 height 14
click at [1064, 51] on span "Account Selection" at bounding box center [1074, 51] width 80 height 10
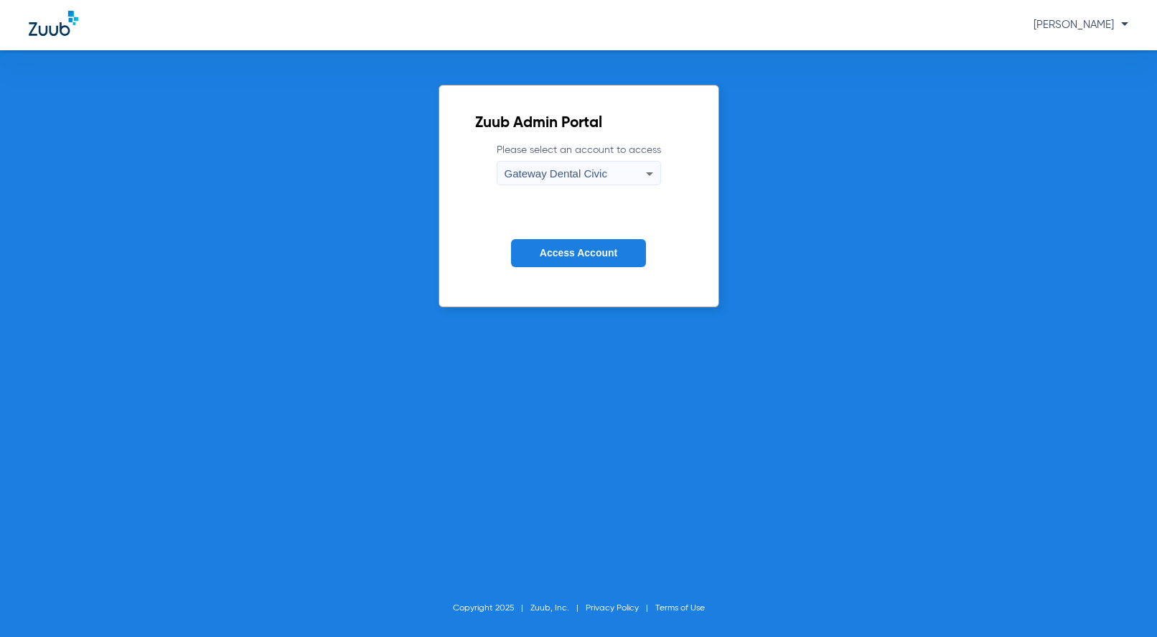
click at [617, 179] on div "Gateway Dental Civic" at bounding box center [575, 173] width 141 height 24
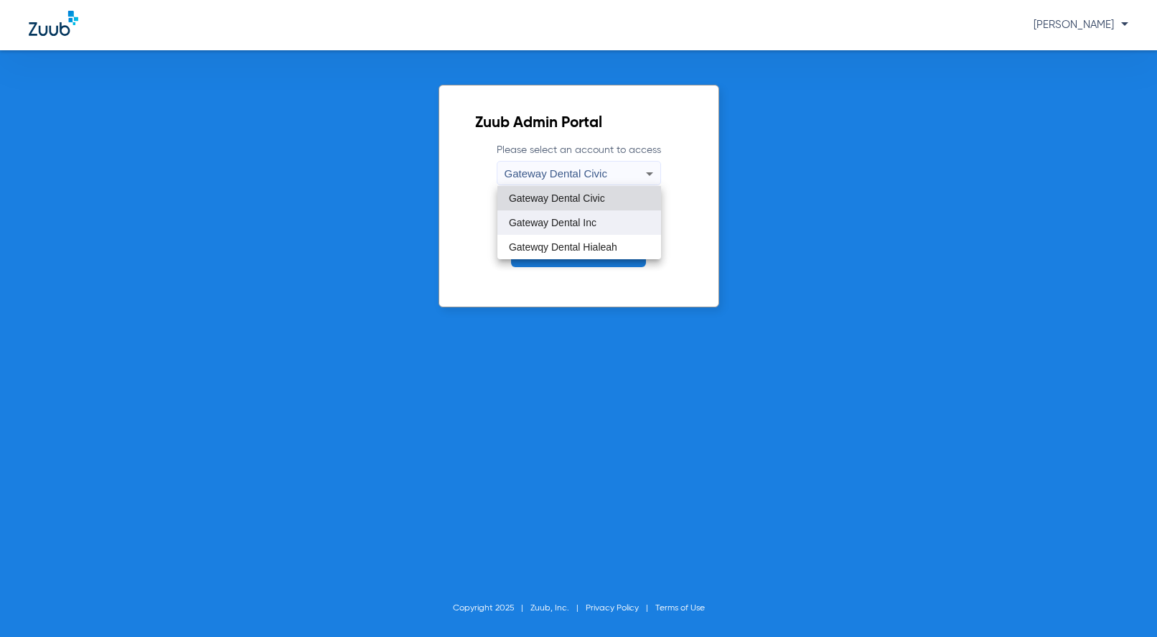
click at [594, 221] on span "Gateway Dental Inc" at bounding box center [553, 222] width 88 height 10
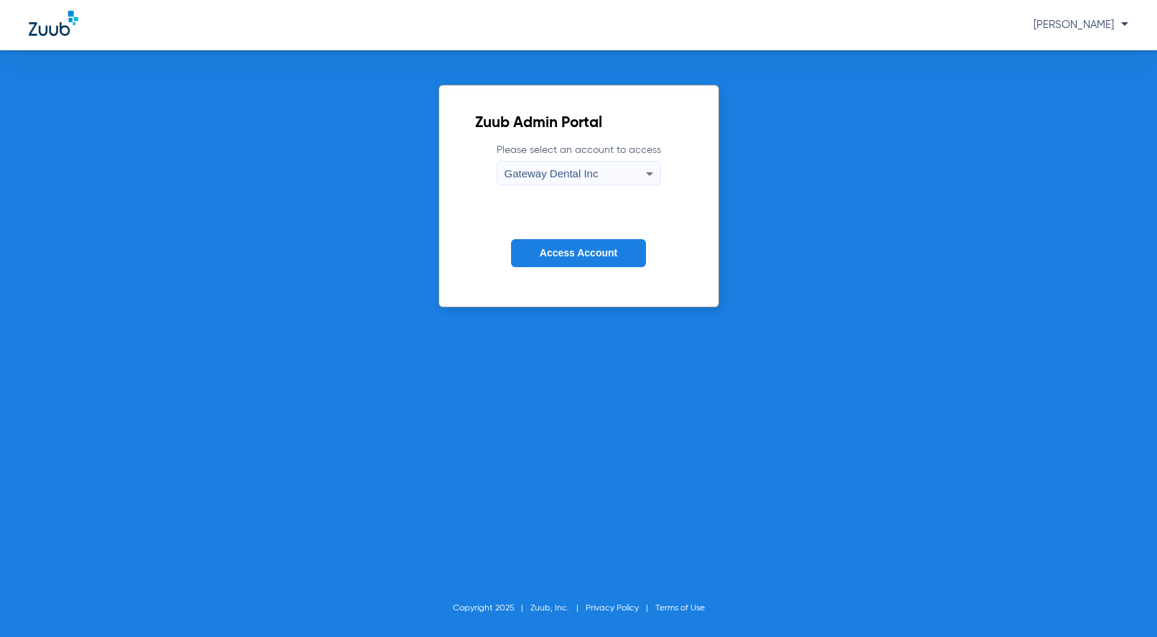
click at [594, 238] on form "Please select an account to access Gateway Dental Inc Access Account" at bounding box center [578, 216] width 207 height 146
click at [592, 246] on button "Access Account" at bounding box center [578, 253] width 135 height 28
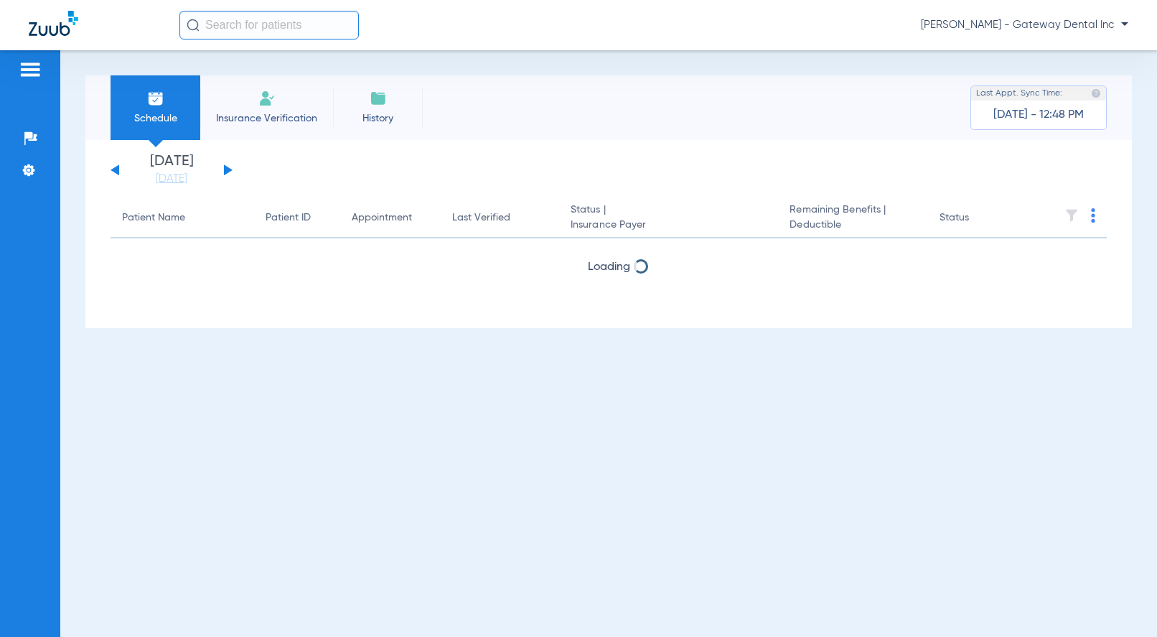
click at [1077, 31] on span "[PERSON_NAME] - Gateway Dental Inc" at bounding box center [1024, 25] width 207 height 14
click at [1064, 52] on span "Account Selection" at bounding box center [1074, 51] width 80 height 10
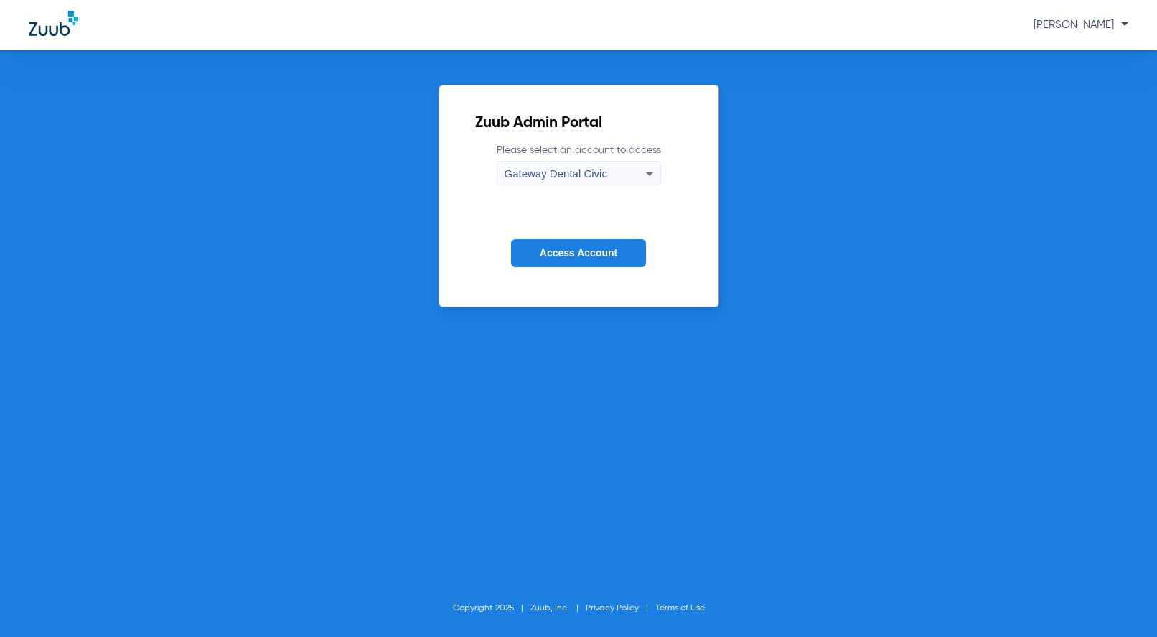
click at [599, 159] on label "Please select an account to access Gateway Dental Civic" at bounding box center [579, 164] width 164 height 42
click at [589, 169] on span "Gateway Dental Civic" at bounding box center [556, 173] width 103 height 12
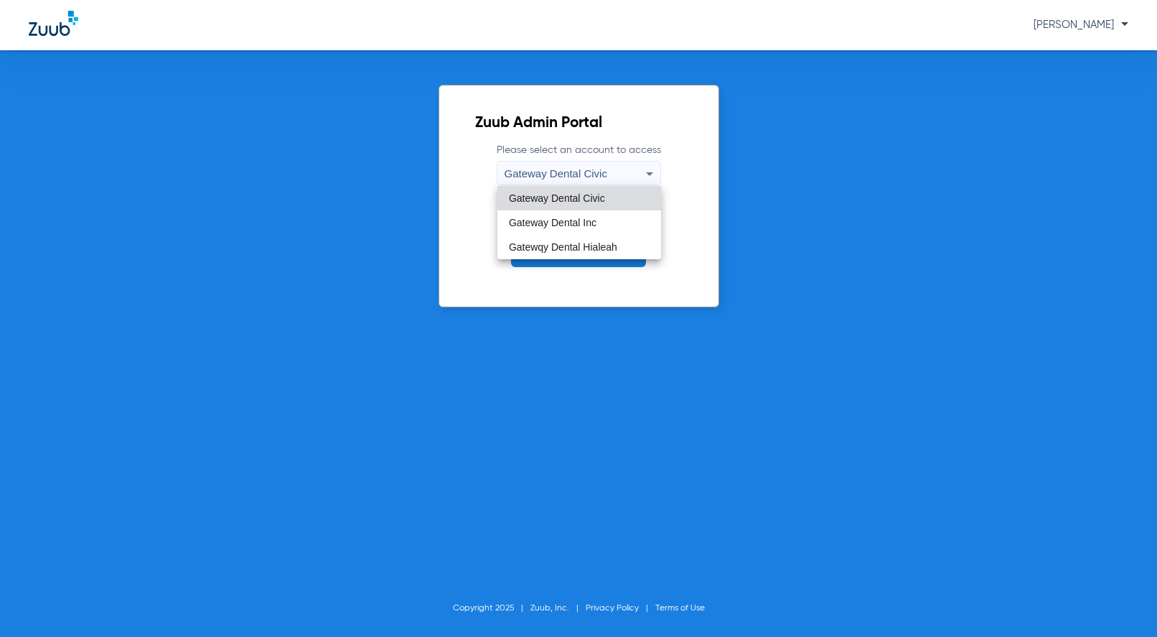
click at [588, 200] on span "Gateway Dental Civic" at bounding box center [557, 198] width 96 height 10
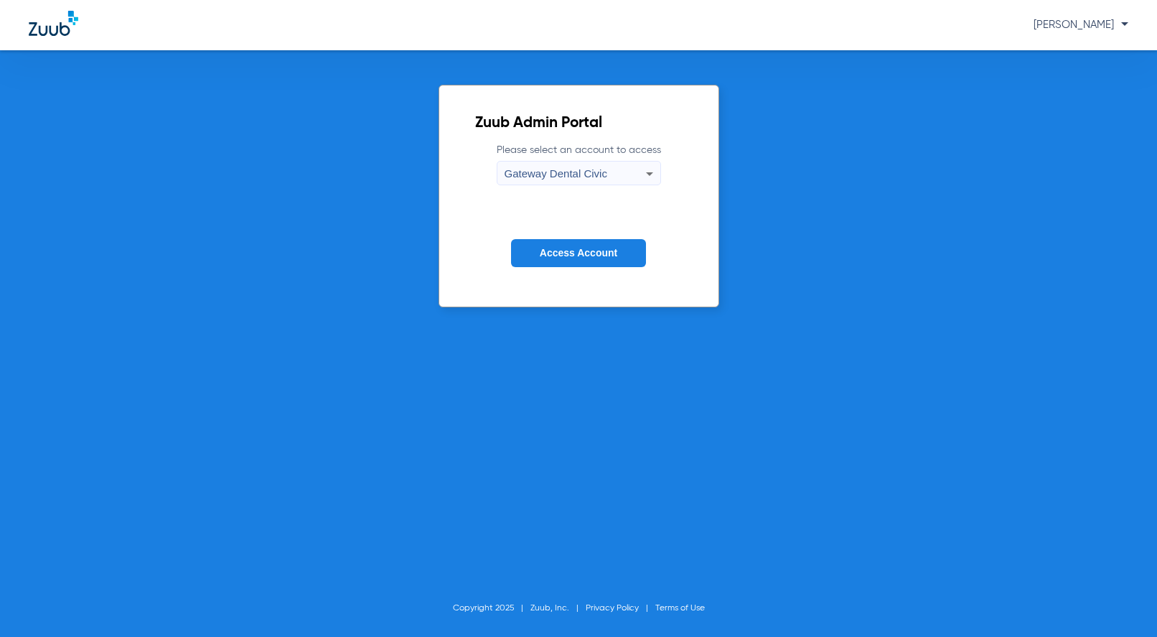
click at [579, 245] on button "Access Account" at bounding box center [578, 253] width 135 height 28
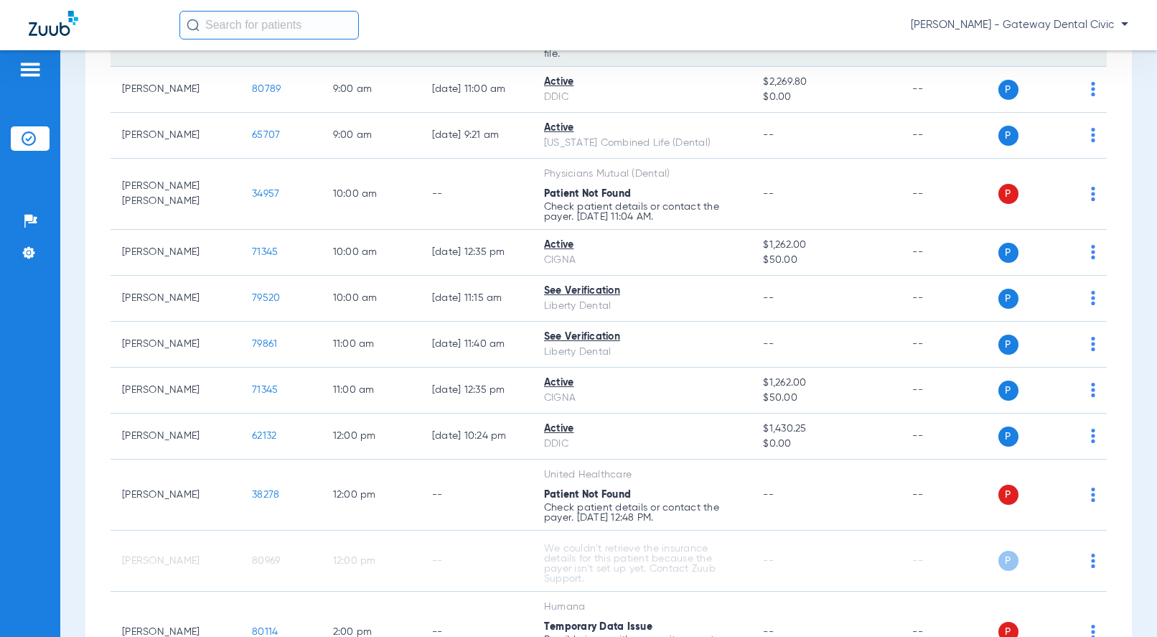
scroll to position [431, 0]
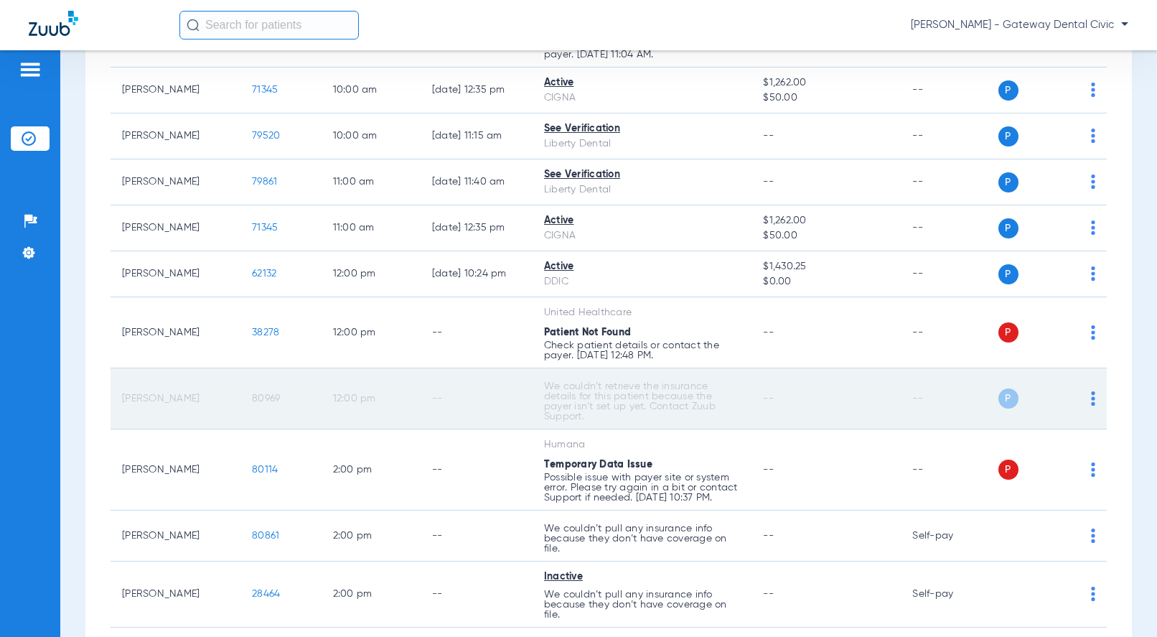
click at [252, 397] on span "80969" at bounding box center [266, 398] width 28 height 10
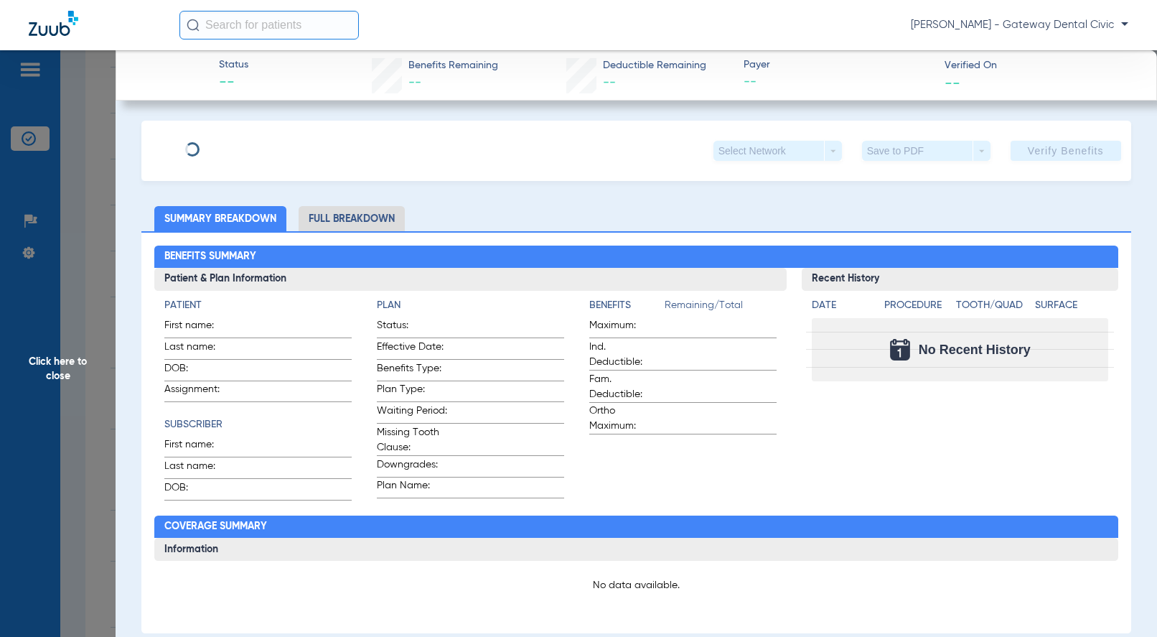
type input "[PERSON_NAME]"
type input "[GEOGRAPHIC_DATA]"
type input "[DATE]"
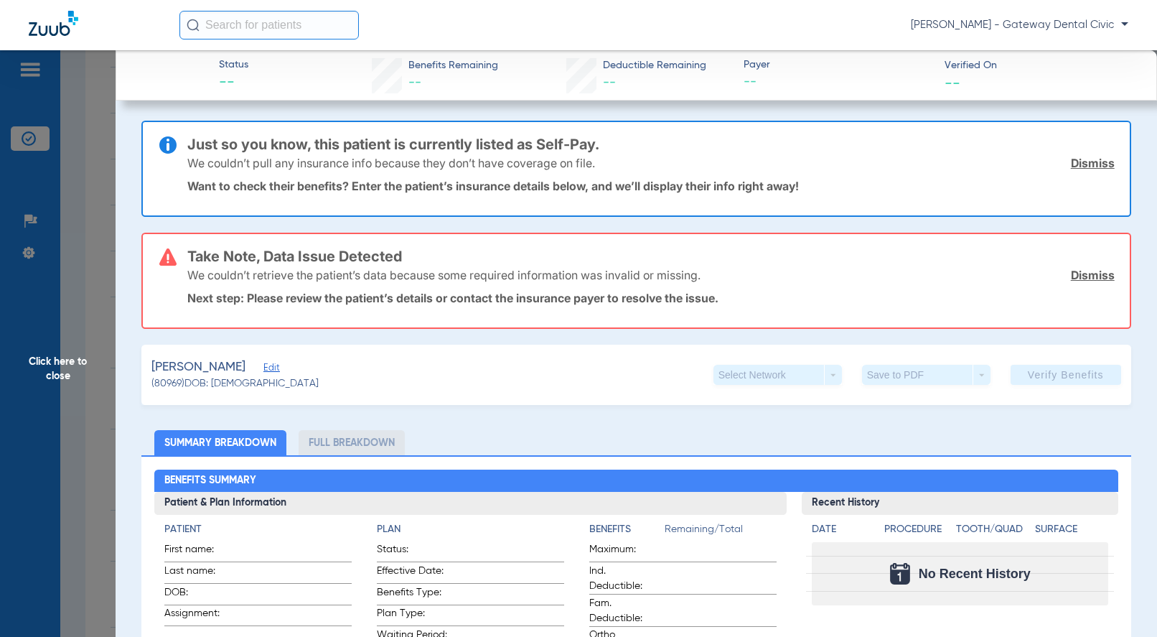
click at [274, 368] on span "Edit" at bounding box center [269, 369] width 13 height 14
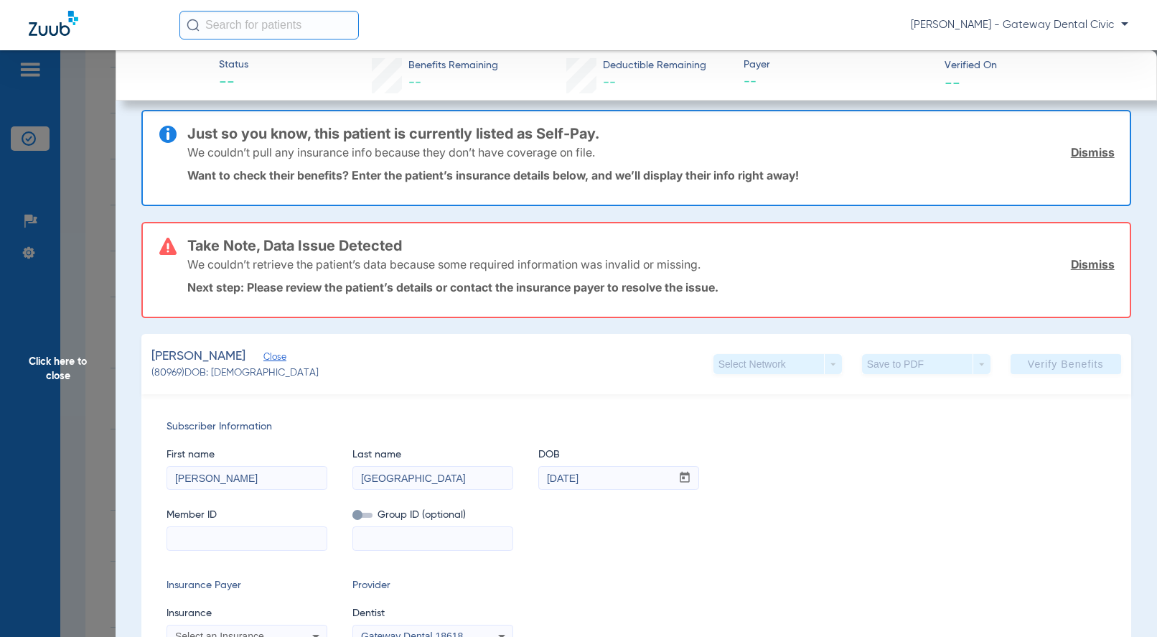
scroll to position [0, 0]
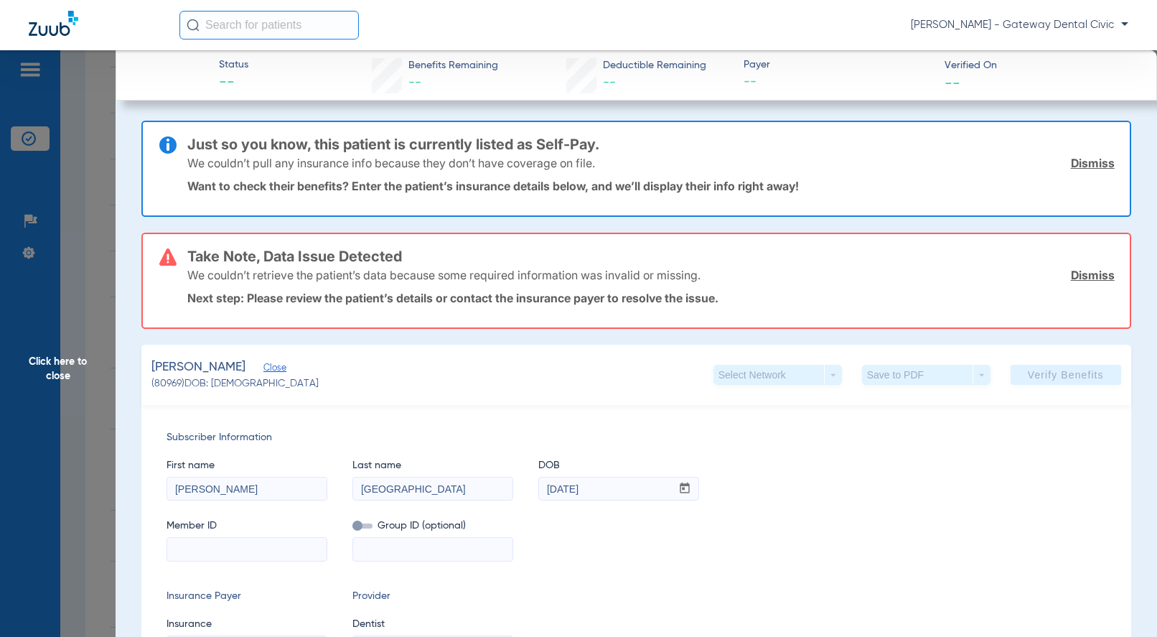
click at [69, 378] on span "Click here to close" at bounding box center [58, 368] width 116 height 637
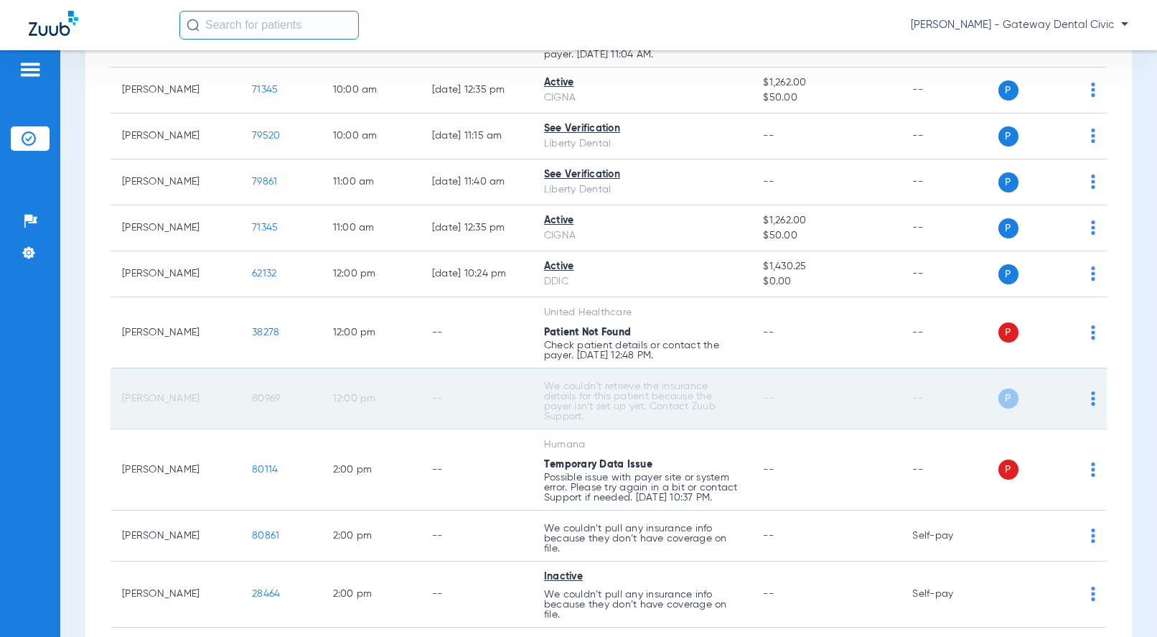
click at [253, 400] on span "80969" at bounding box center [266, 398] width 28 height 10
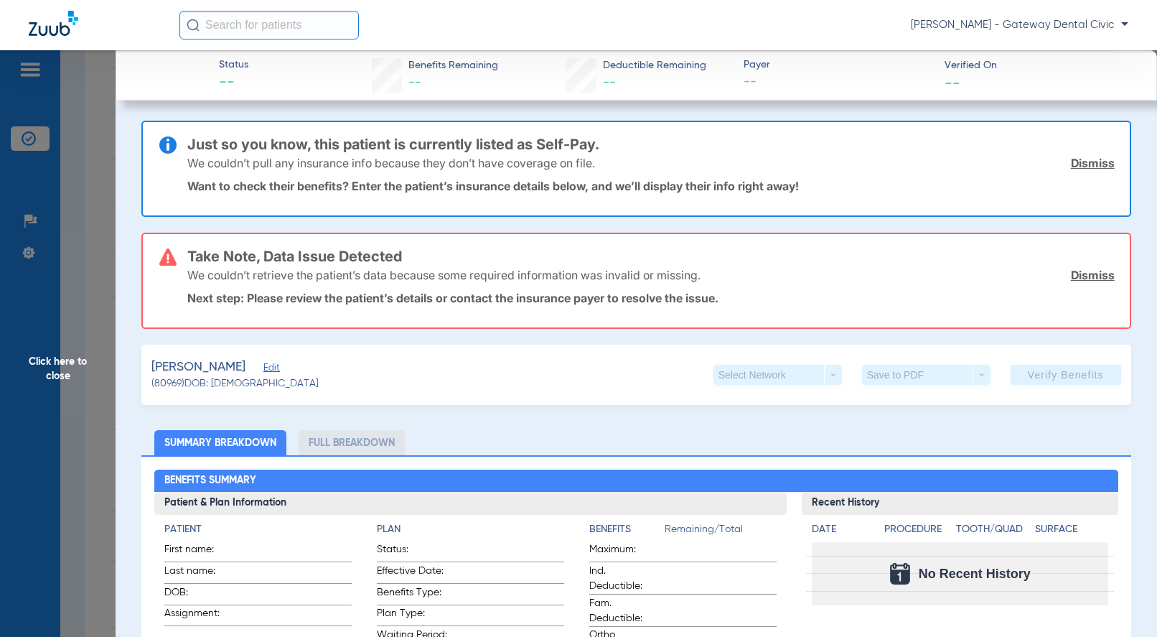
click at [1090, 159] on link "Dismiss" at bounding box center [1093, 163] width 44 height 14
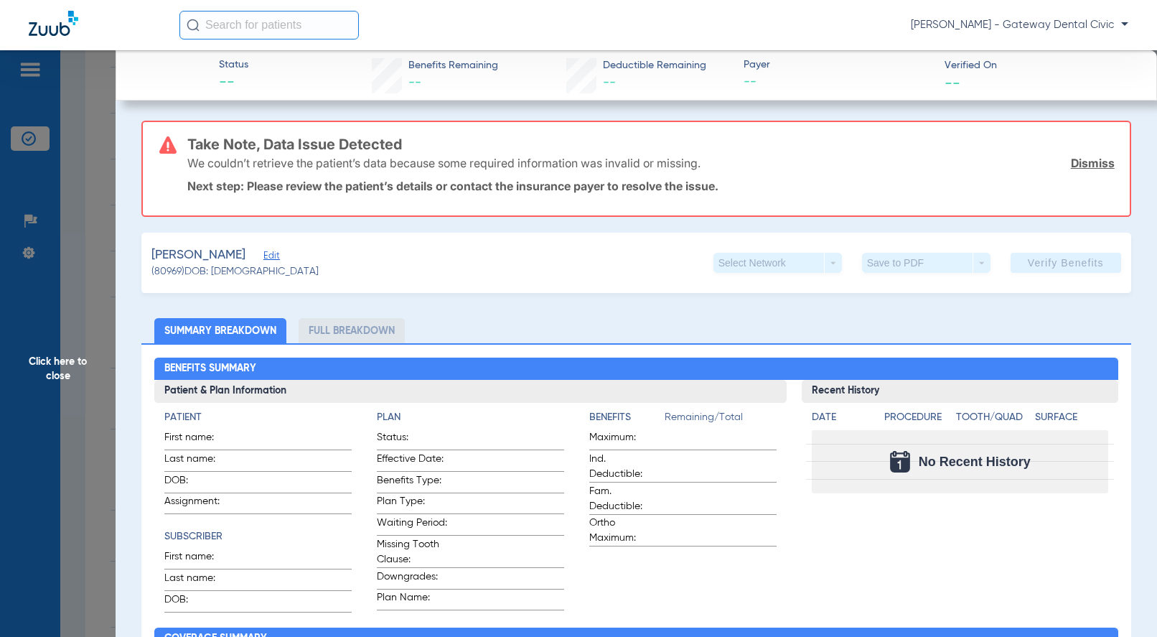
drag, startPoint x: 1080, startPoint y: 161, endPoint x: 1052, endPoint y: 160, distance: 27.3
click at [1080, 160] on link "Dismiss" at bounding box center [1093, 163] width 44 height 14
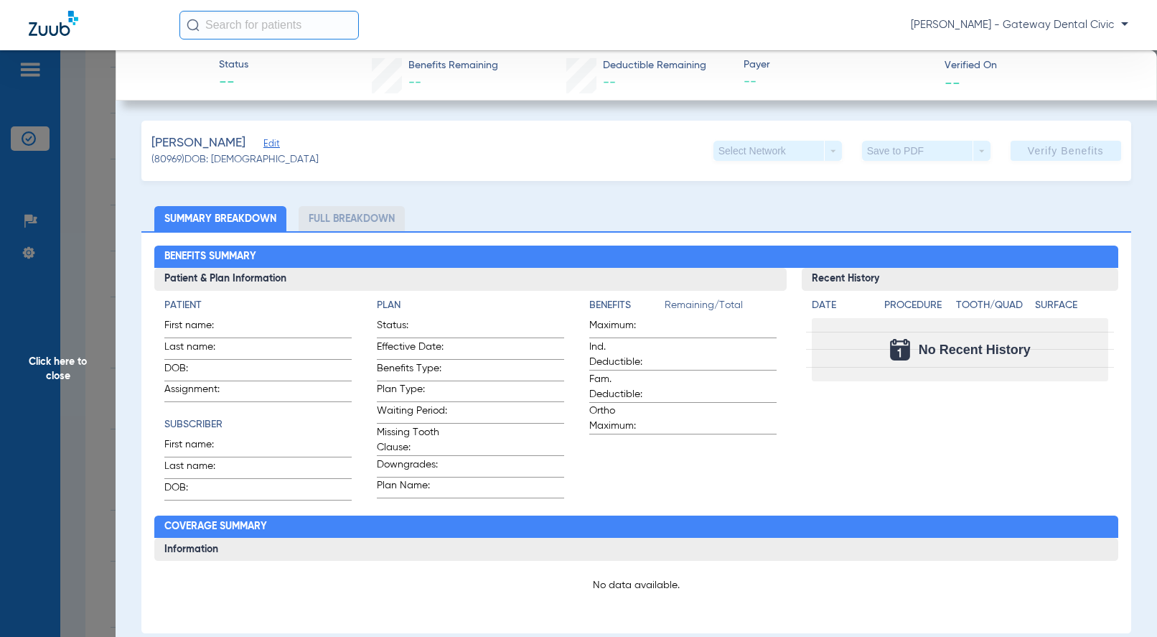
click at [263, 143] on div "METZ, ABRAHAM Edit" at bounding box center [234, 143] width 167 height 18
click at [271, 145] on span "Edit" at bounding box center [269, 146] width 13 height 14
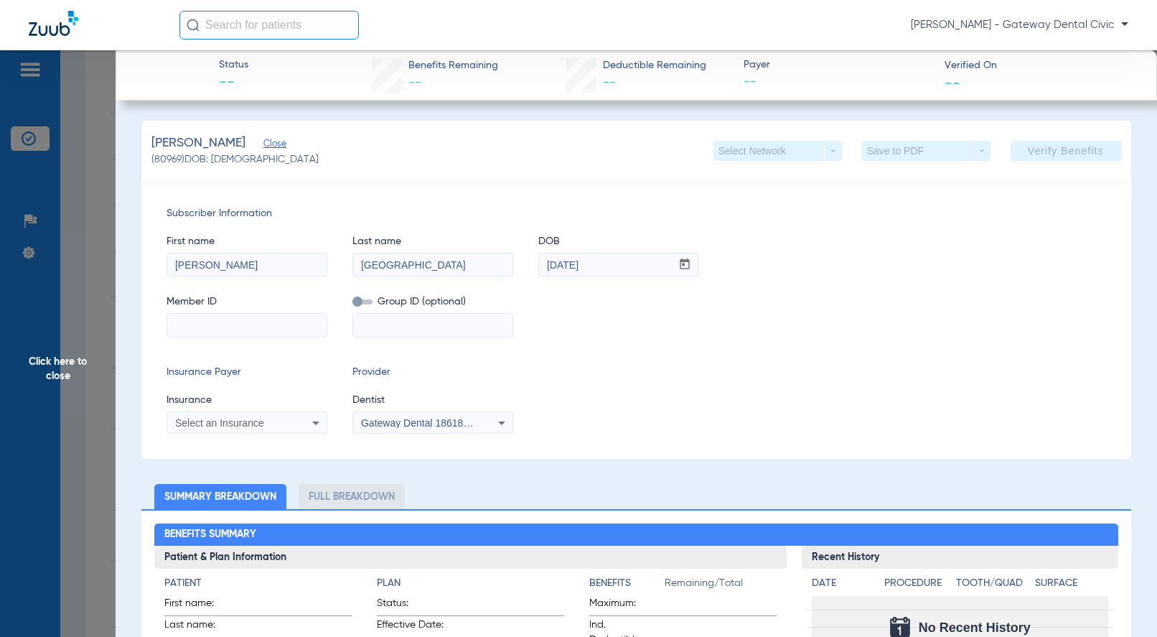
click at [62, 345] on span "Click here to close" at bounding box center [58, 368] width 116 height 637
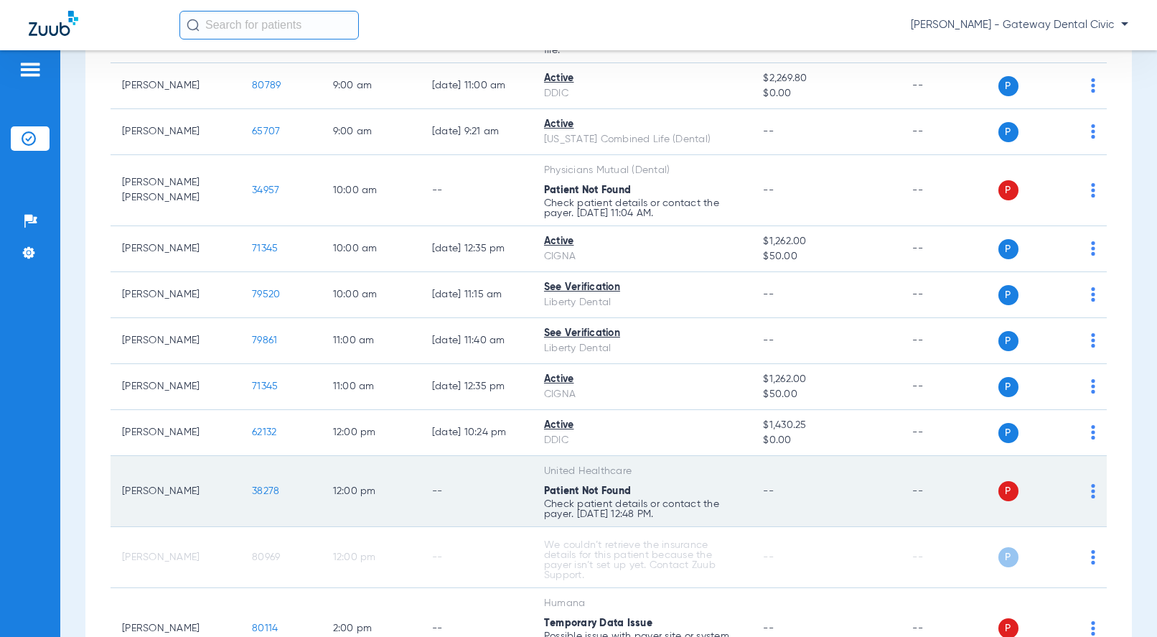
scroll to position [287, 0]
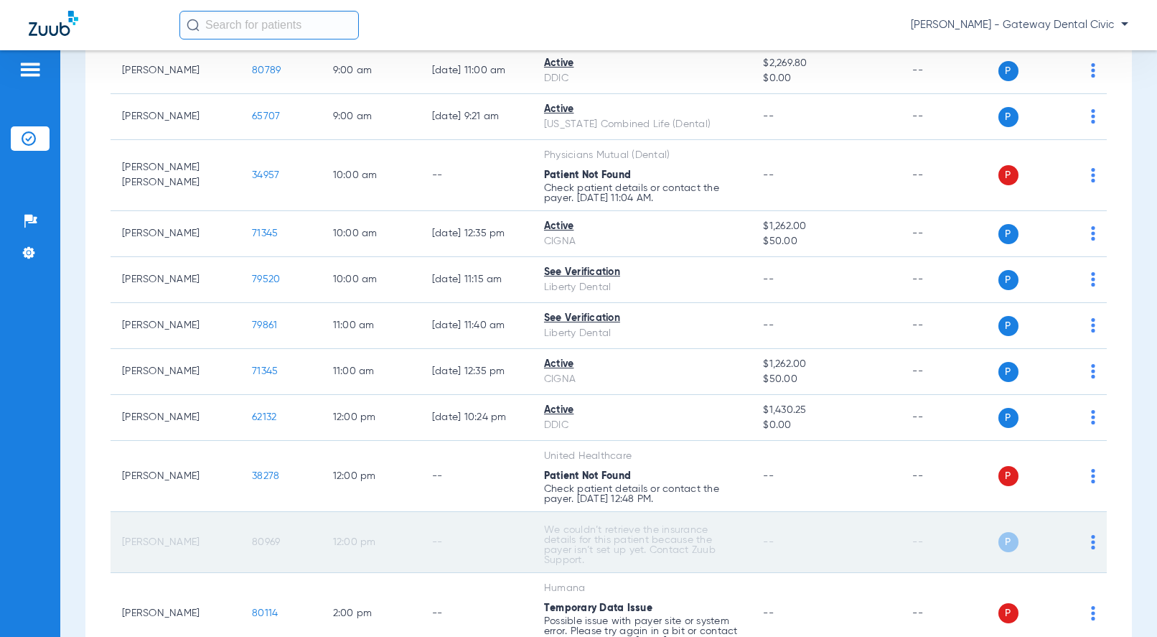
click at [252, 542] on span "80969" at bounding box center [266, 542] width 28 height 10
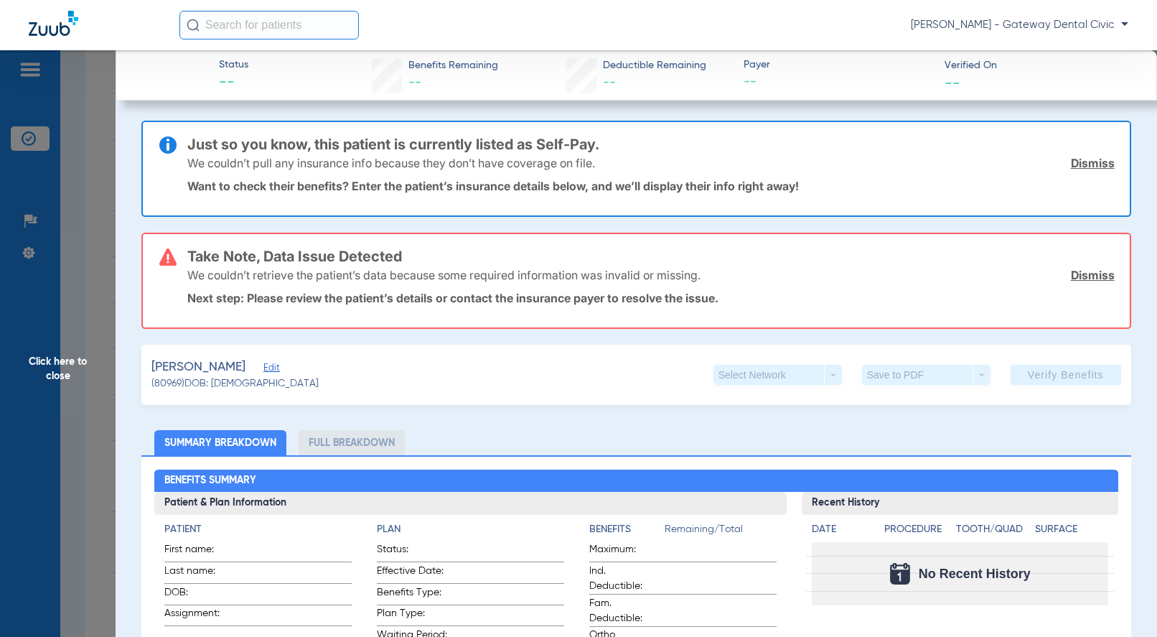
click at [273, 363] on span "Edit" at bounding box center [269, 369] width 13 height 14
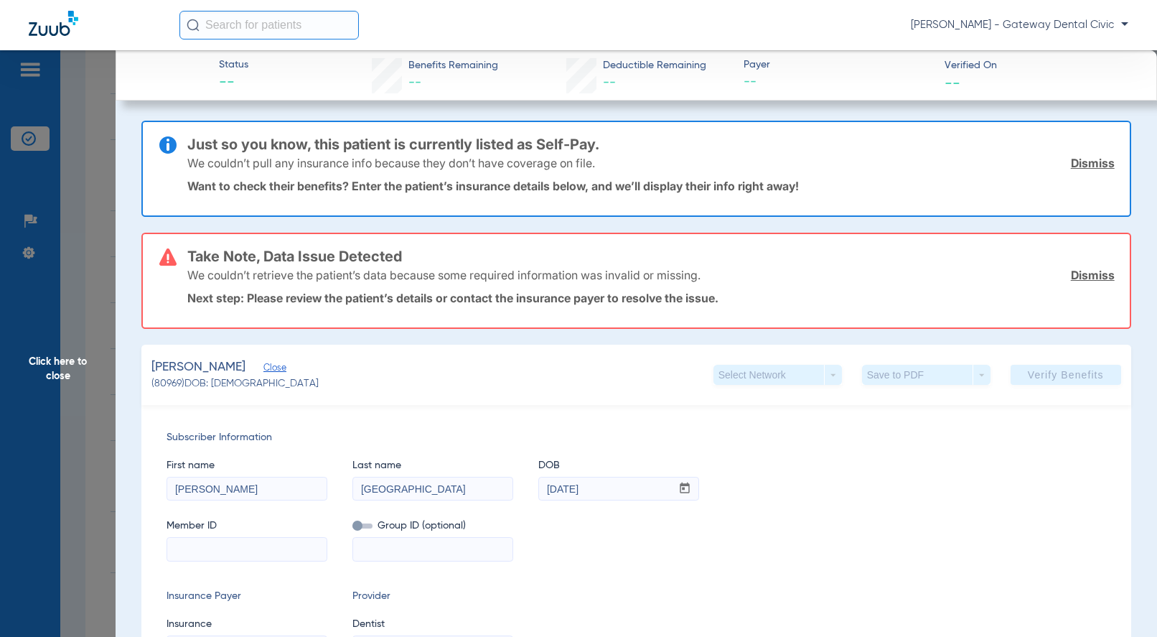
scroll to position [144, 0]
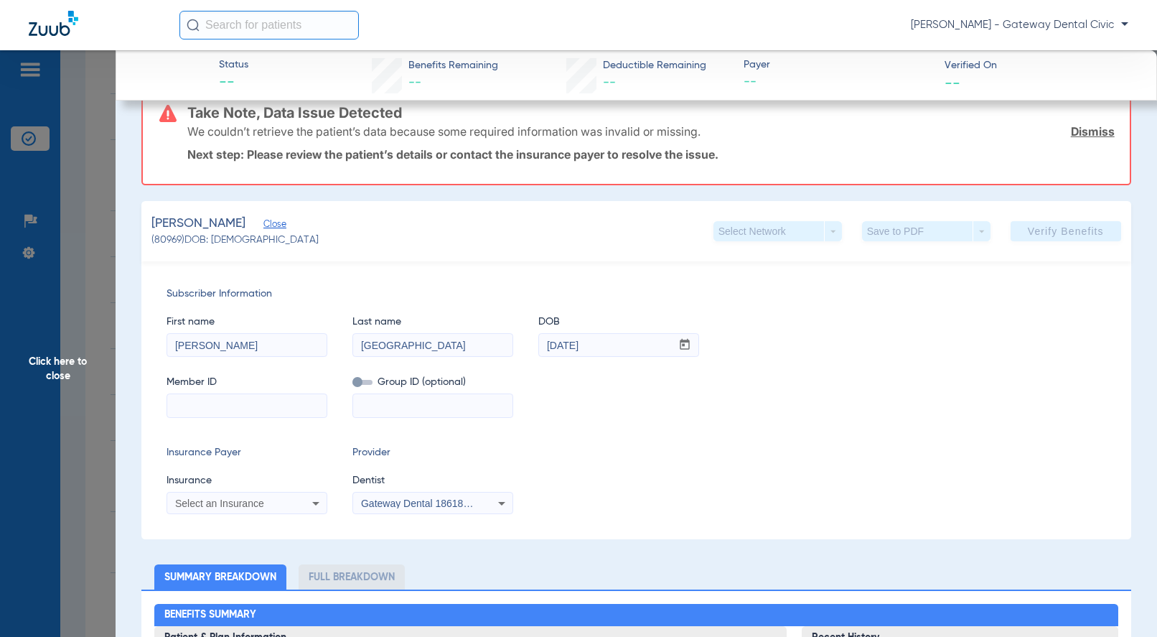
click at [94, 367] on span "Click here to close" at bounding box center [58, 368] width 116 height 637
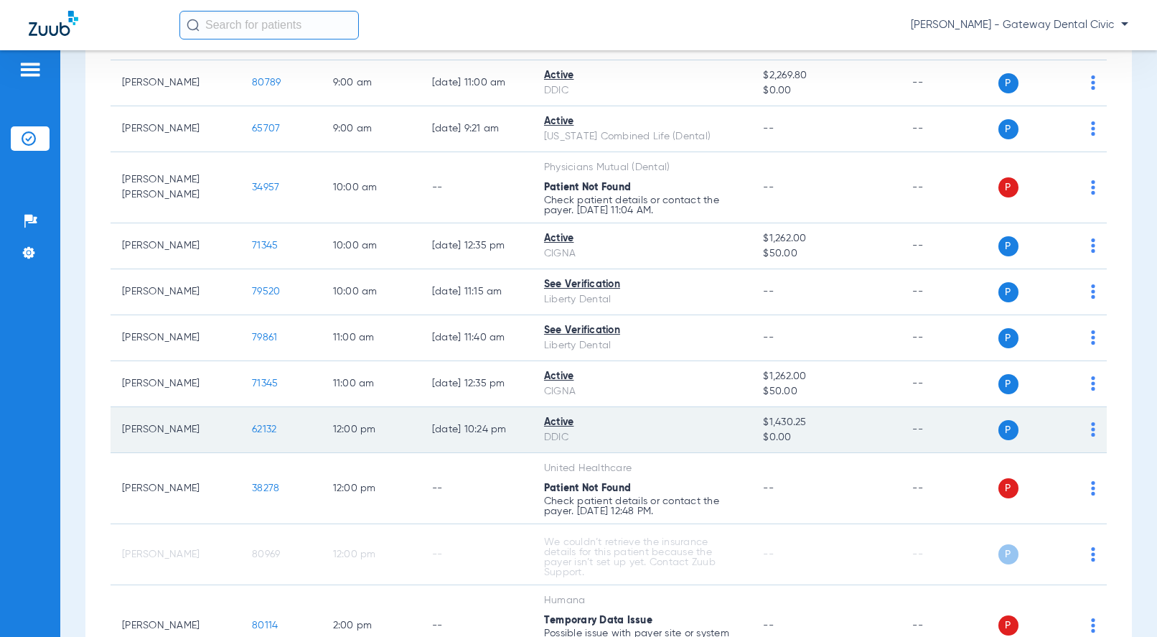
scroll to position [287, 0]
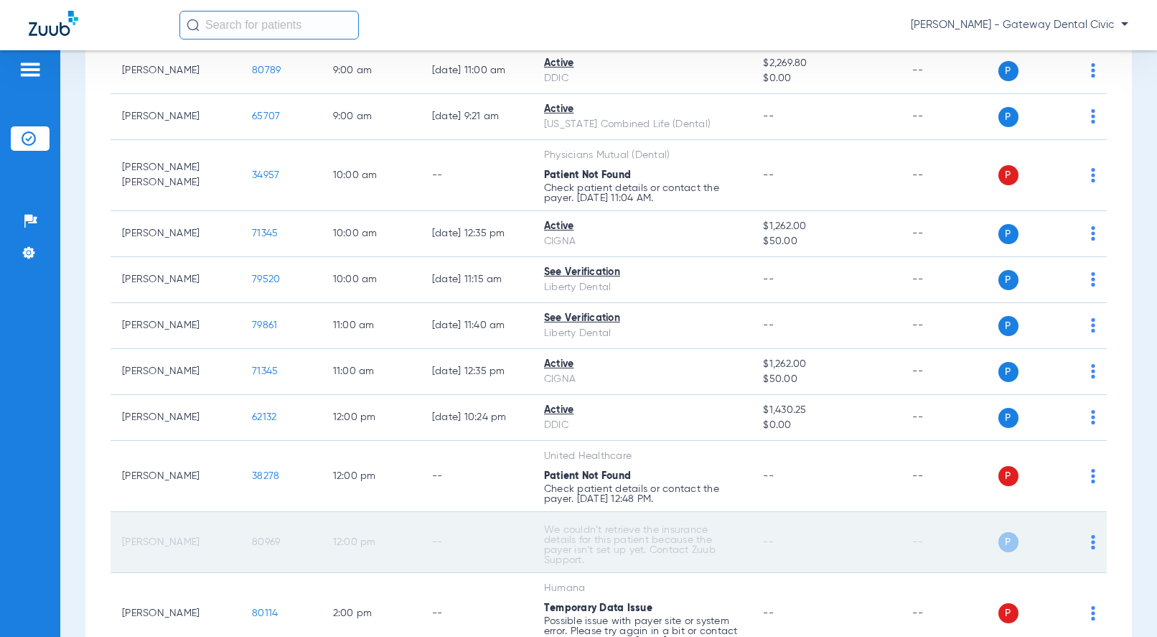
click at [256, 539] on span "80969" at bounding box center [266, 542] width 28 height 10
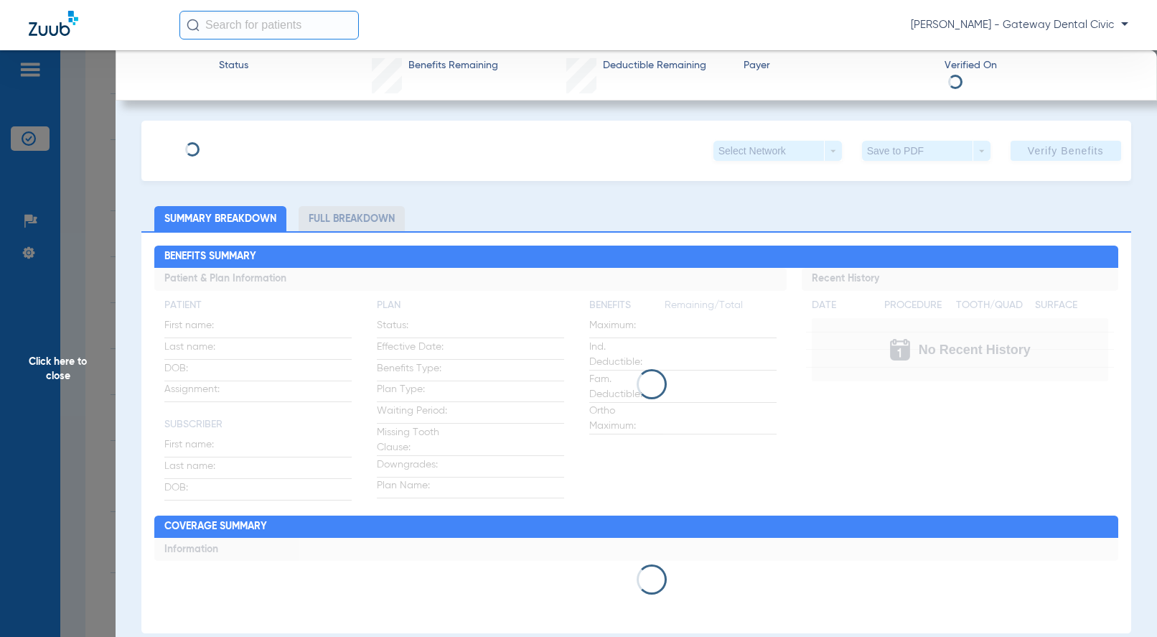
type input "[PERSON_NAME]"
type input "[GEOGRAPHIC_DATA]"
type input "[DATE]"
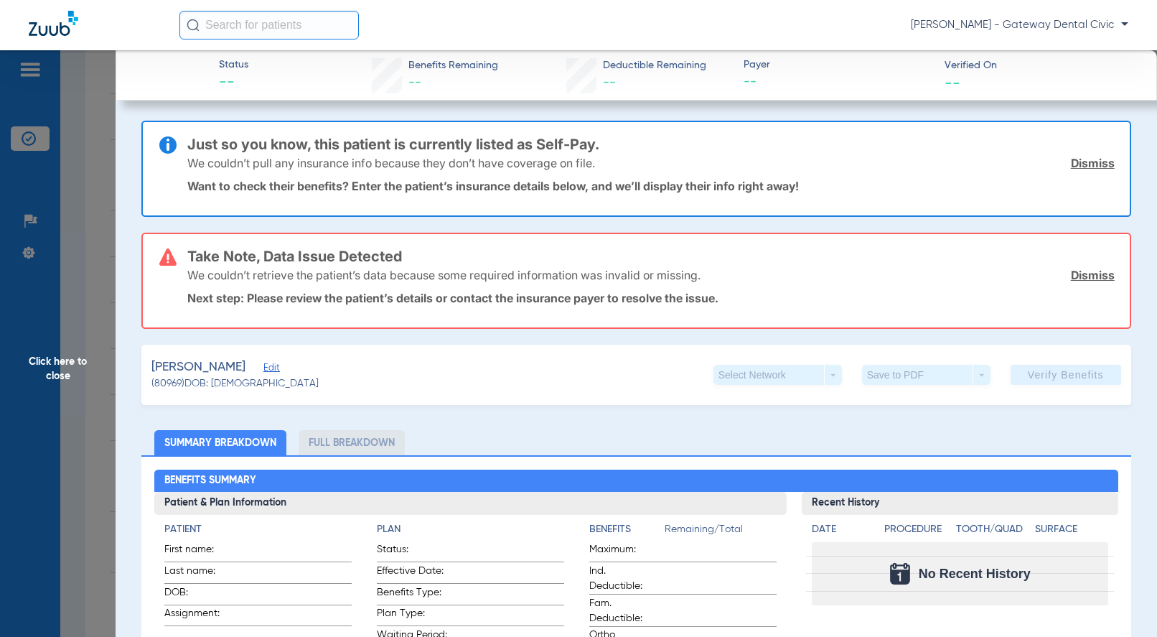
click at [269, 367] on span "Edit" at bounding box center [269, 369] width 13 height 14
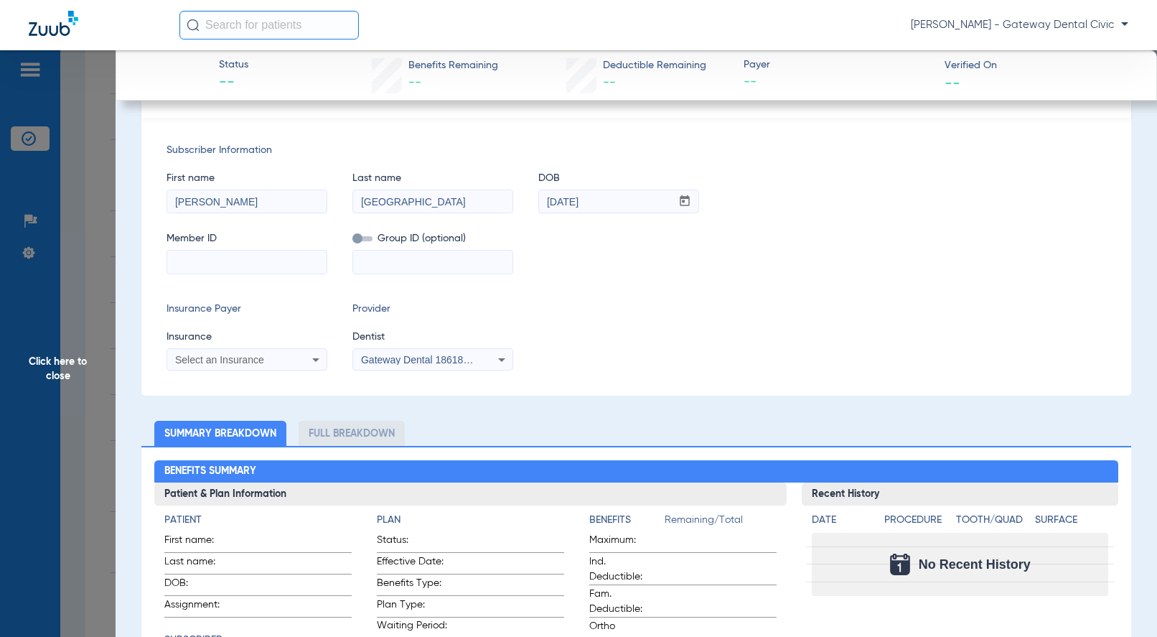
click at [248, 260] on input at bounding box center [246, 262] width 159 height 23
paste input "004169226501"
type input "004169226502"
click at [359, 236] on span at bounding box center [362, 238] width 20 height 5
click at [352, 241] on input "checkbox" at bounding box center [352, 241] width 0 height 0
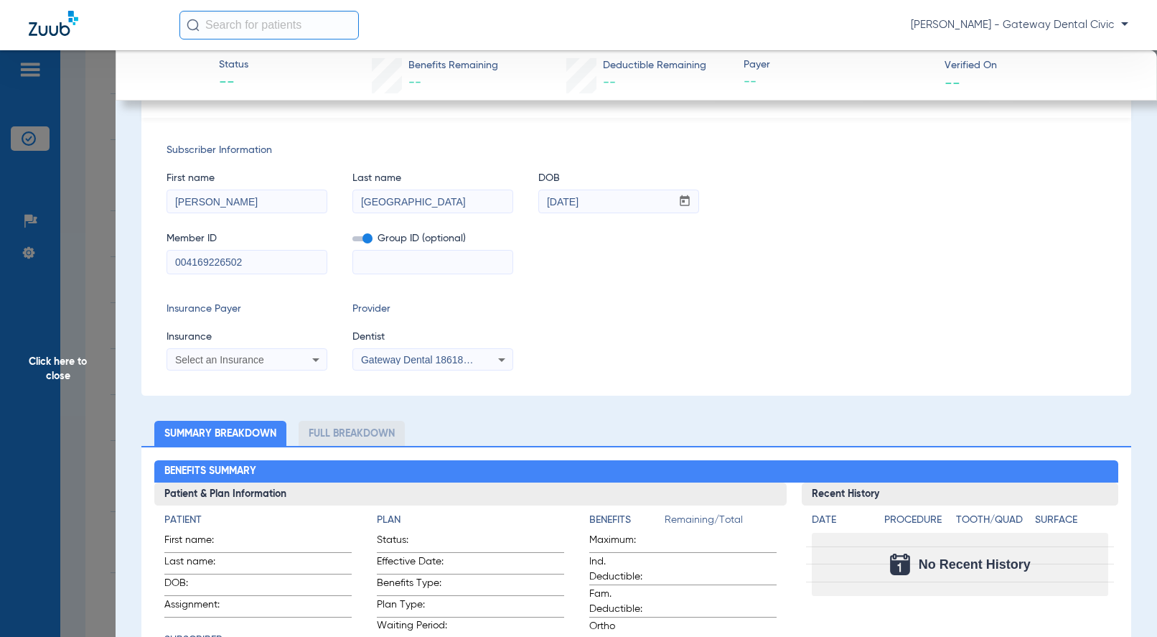
click at [434, 266] on input at bounding box center [432, 262] width 159 height 23
paste input "03463-02101"
type input "03463-02101"
click at [217, 365] on div "Select an Insurance" at bounding box center [246, 359] width 159 height 17
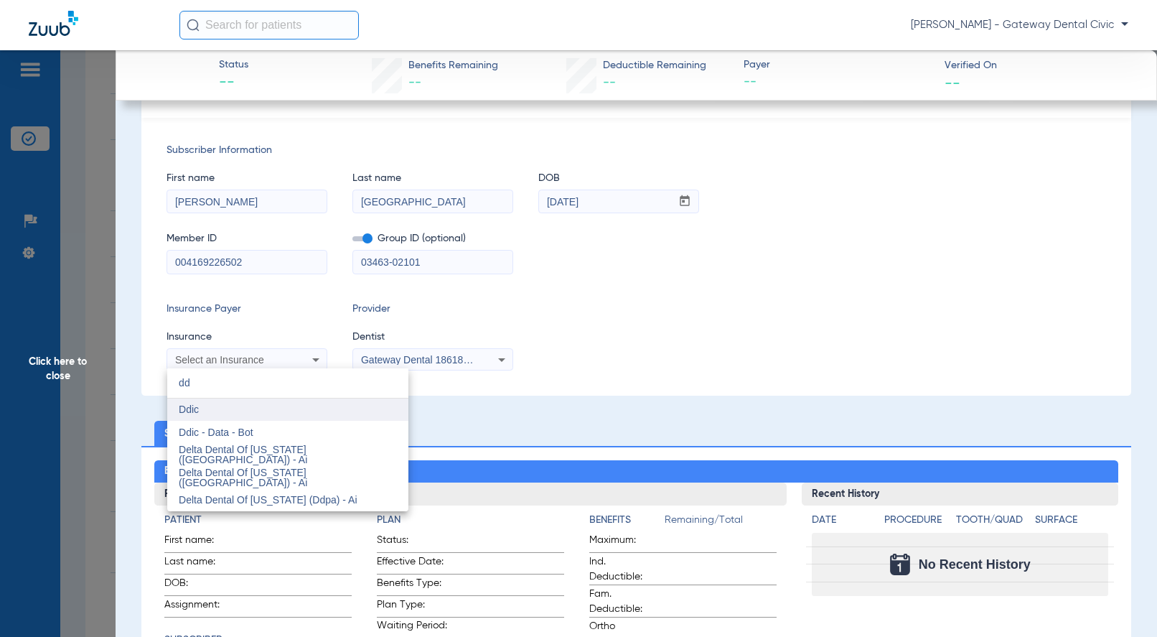
type input "dd"
click at [222, 411] on mat-option "Ddic" at bounding box center [287, 409] width 241 height 23
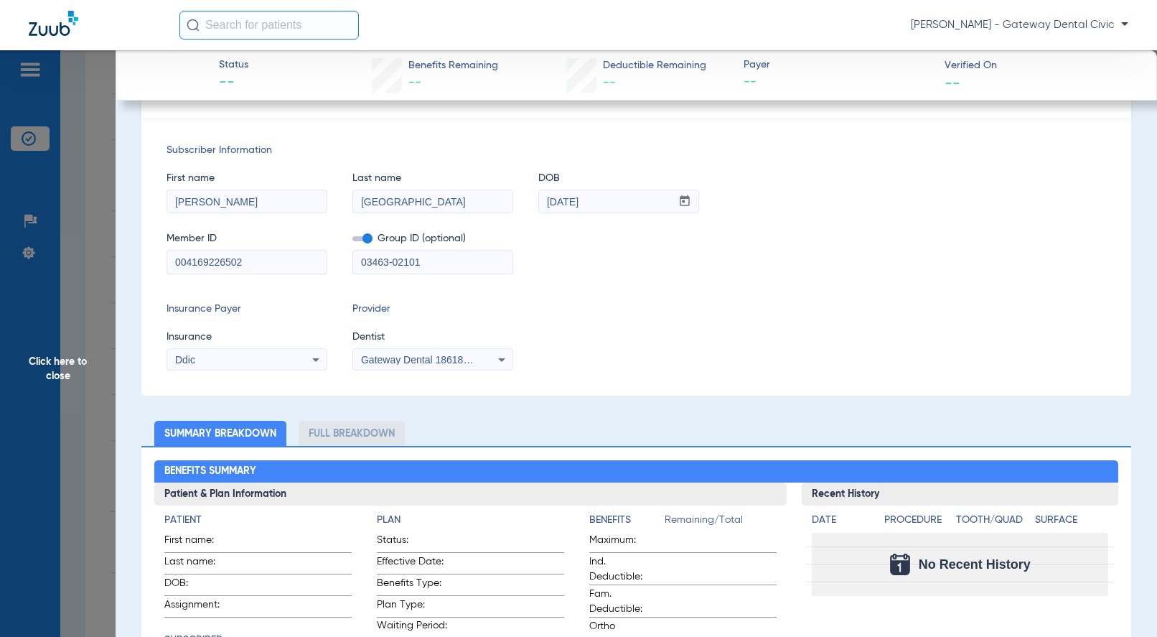
click at [393, 356] on span "Gateway Dental 1861834905" at bounding box center [426, 359] width 130 height 11
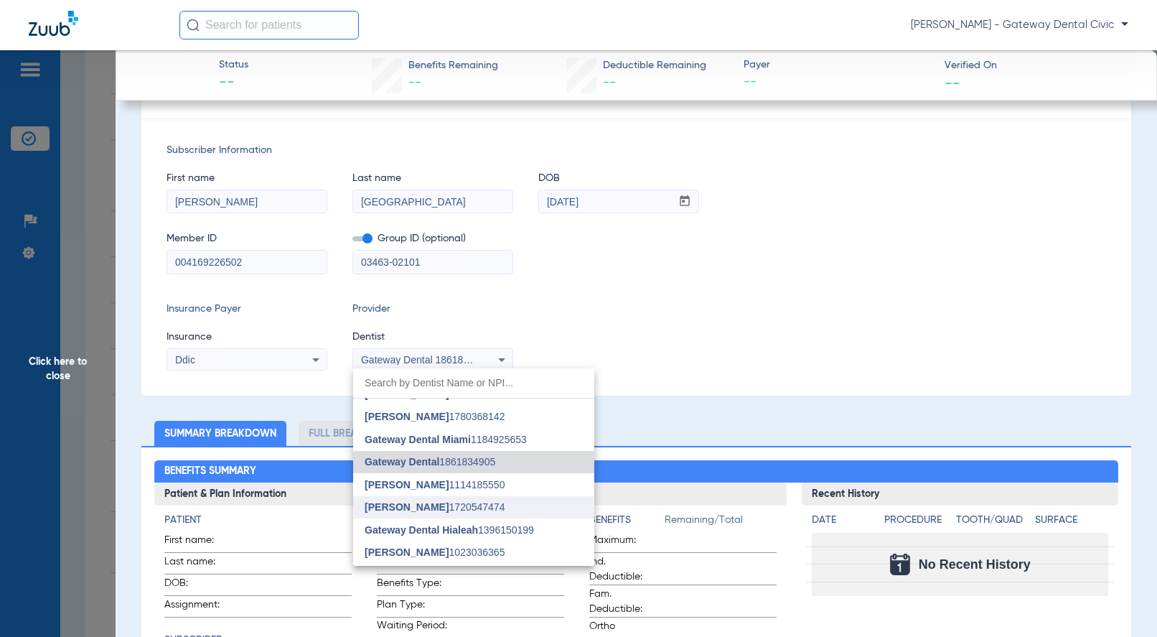
scroll to position [59, 0]
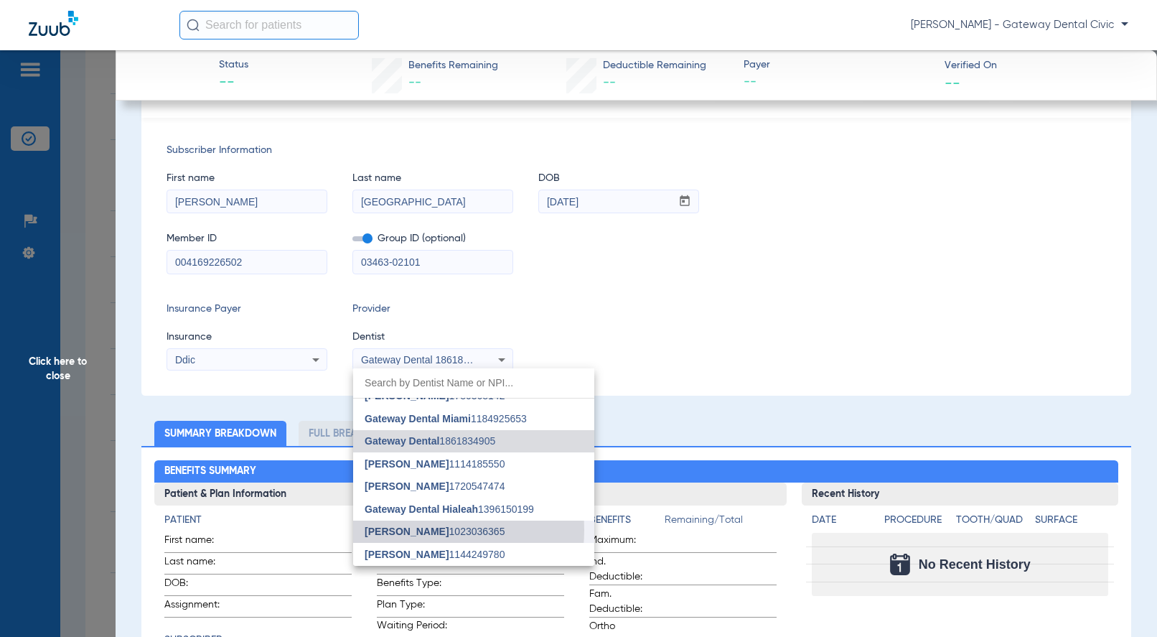
click at [416, 530] on span "[PERSON_NAME]" at bounding box center [407, 530] width 84 height 11
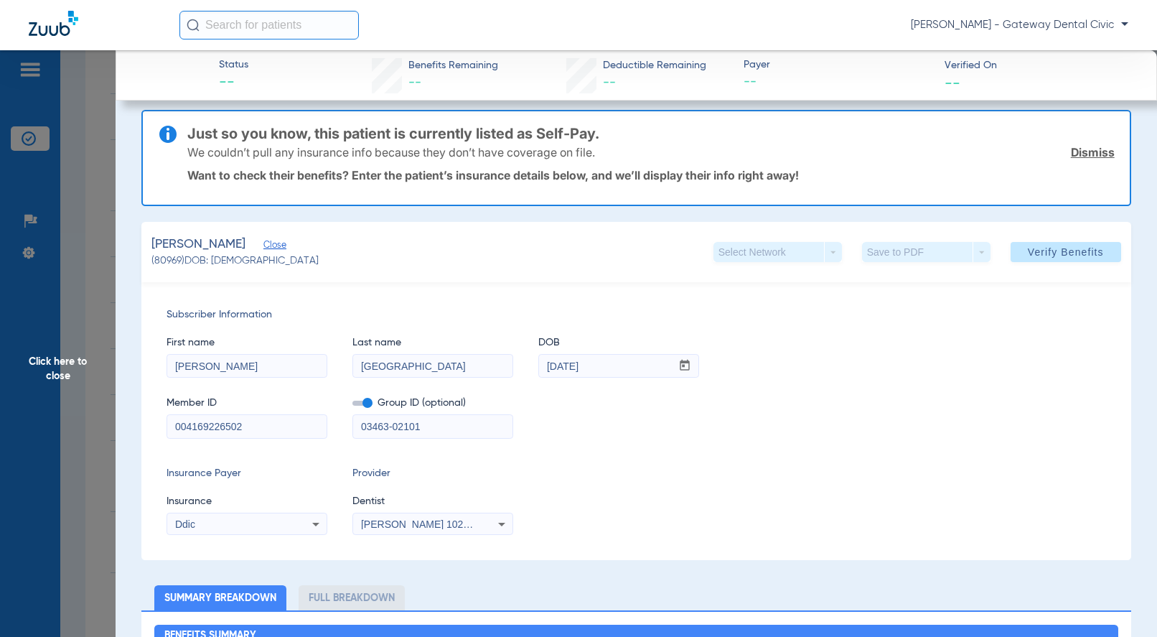
scroll to position [0, 0]
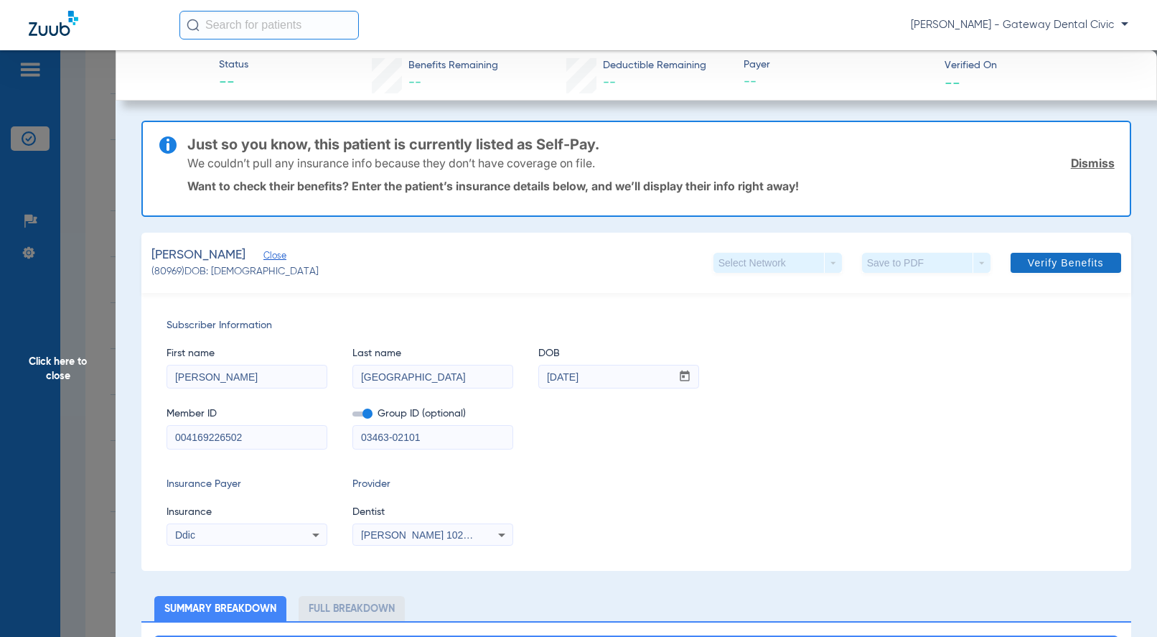
click at [1055, 263] on span "Verify Benefits" at bounding box center [1066, 262] width 76 height 11
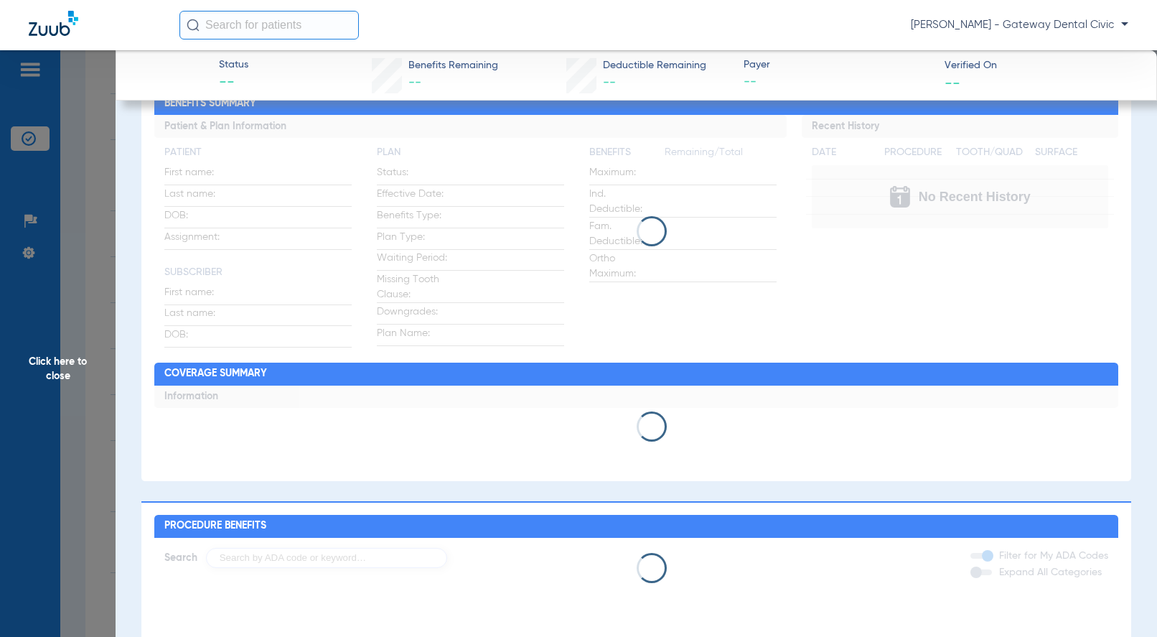
scroll to position [574, 0]
